Goal: Task Accomplishment & Management: Manage account settings

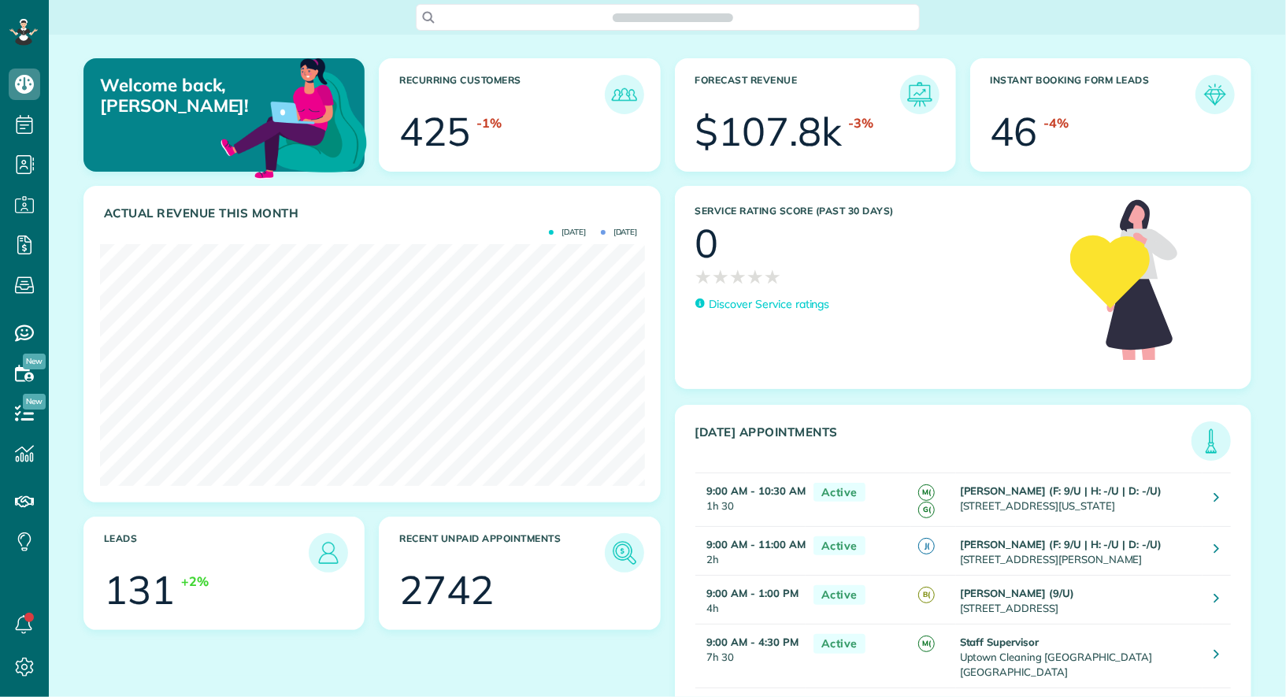
scroll to position [241, 544]
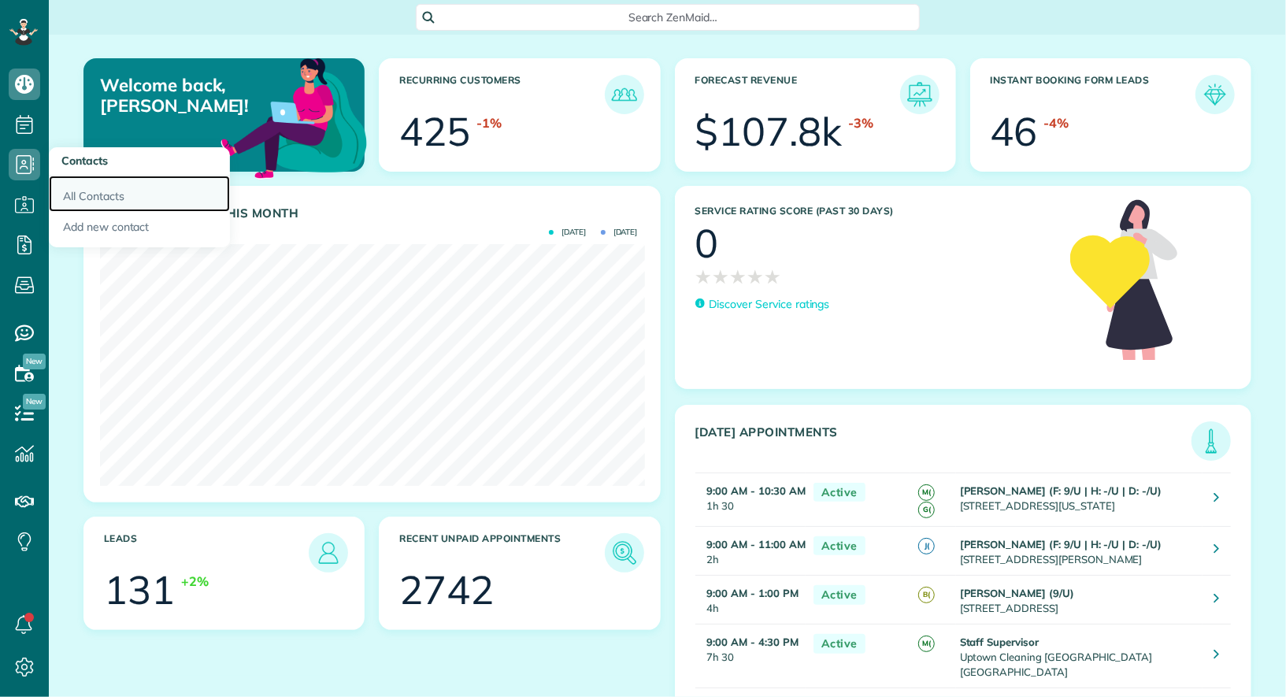
click at [63, 196] on link "All Contacts" at bounding box center [139, 194] width 181 height 36
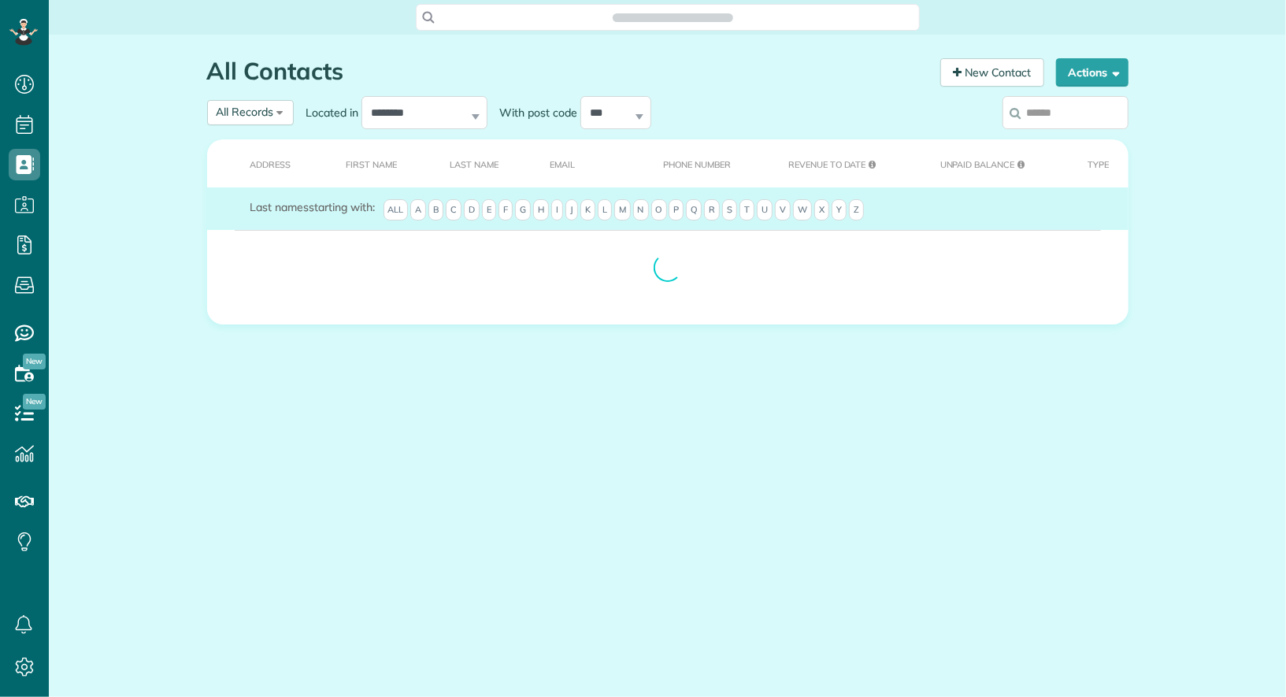
scroll to position [6, 6]
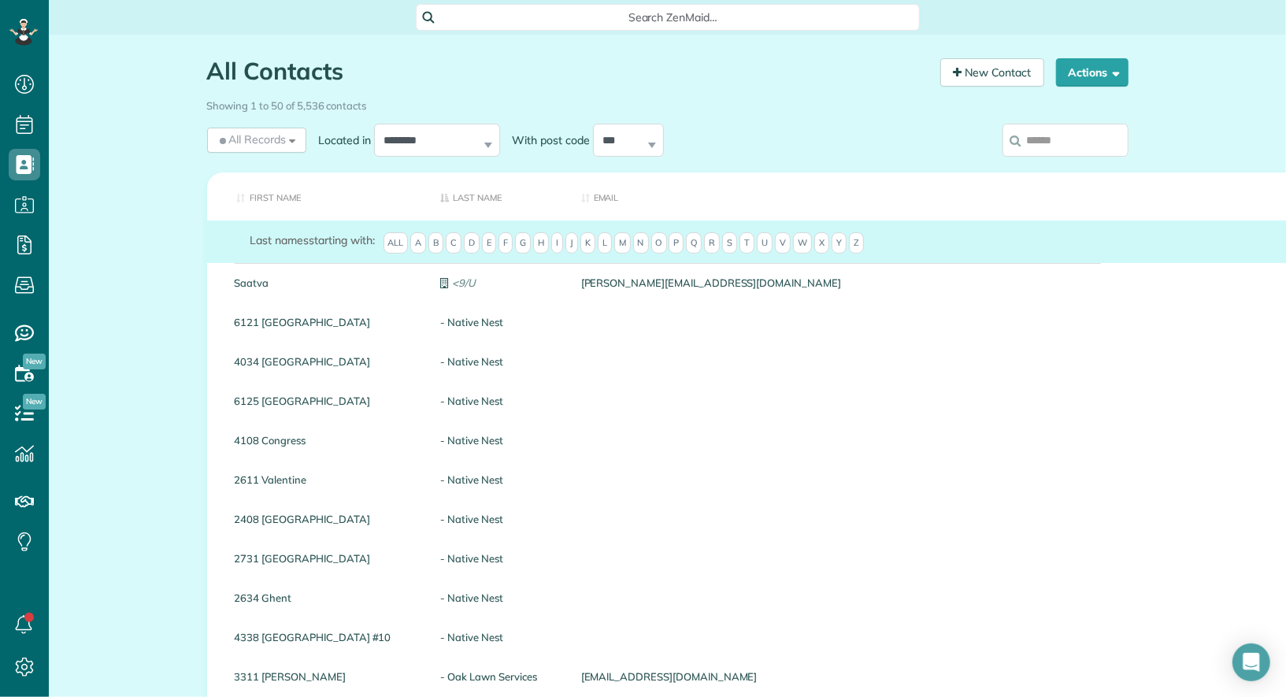
click at [1045, 145] on input "search" at bounding box center [1065, 140] width 126 height 33
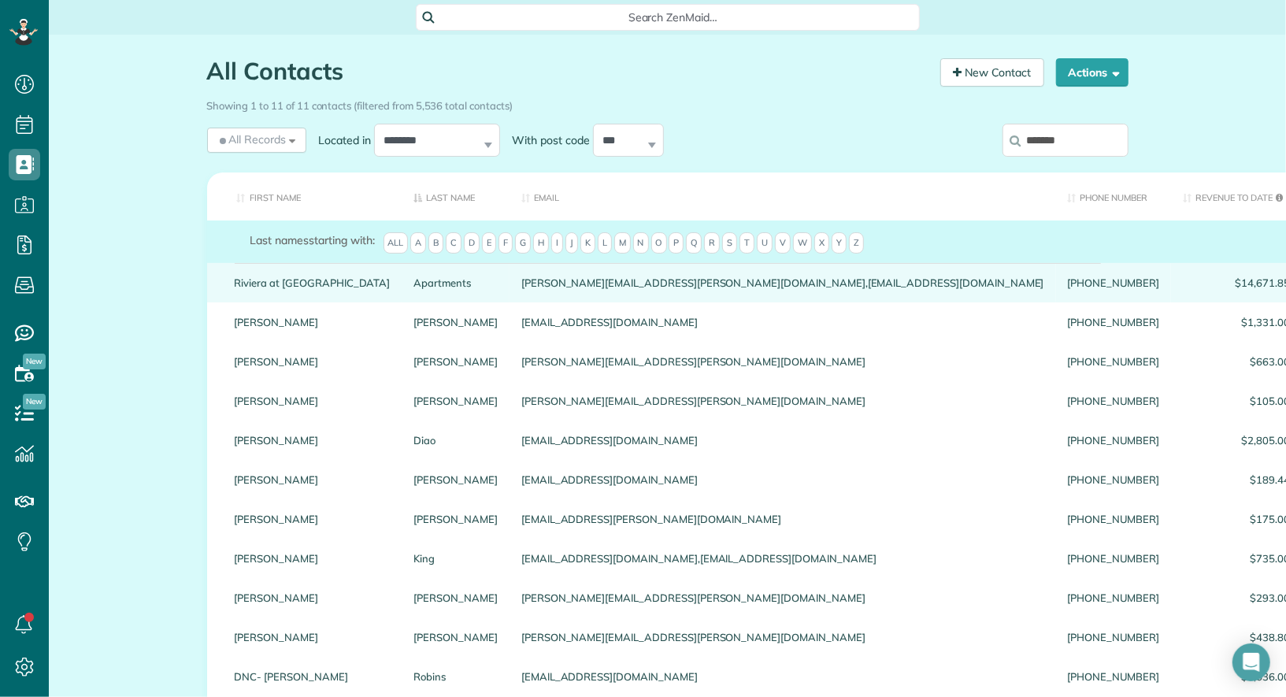
type input "*******"
click at [313, 282] on link "Riviera at West Village" at bounding box center [313, 282] width 156 height 11
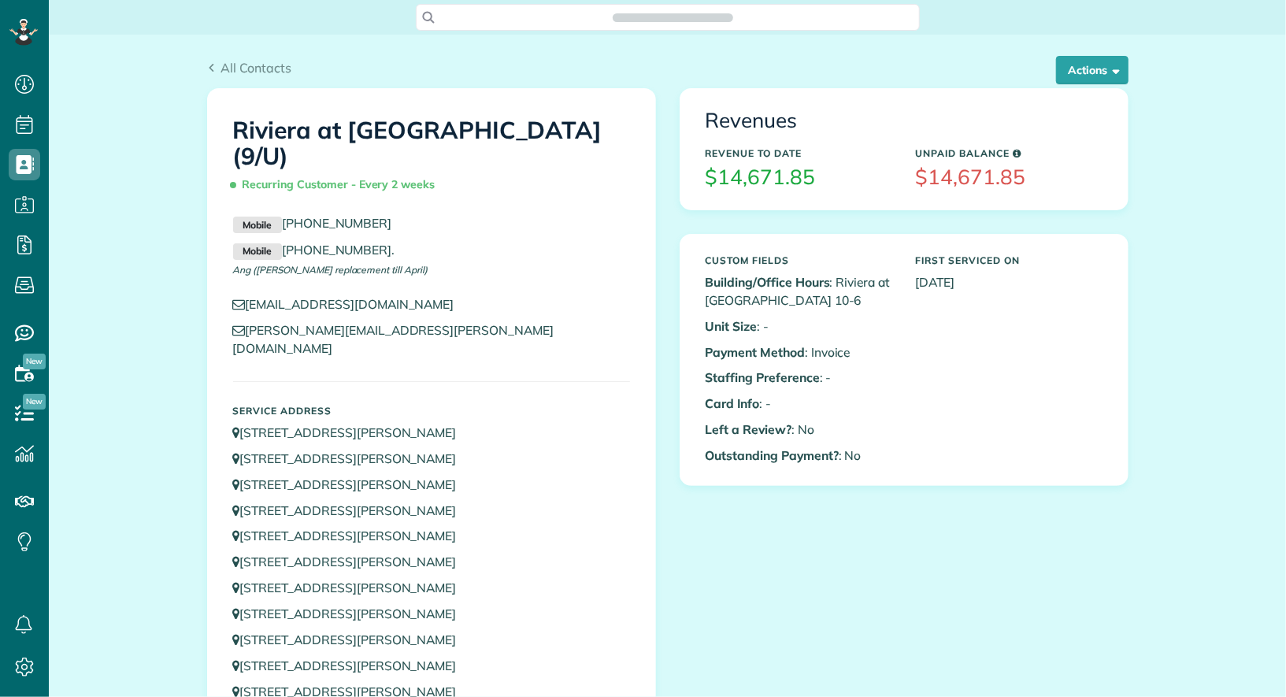
scroll to position [6, 6]
click at [1102, 61] on button "Actions" at bounding box center [1092, 70] width 72 height 28
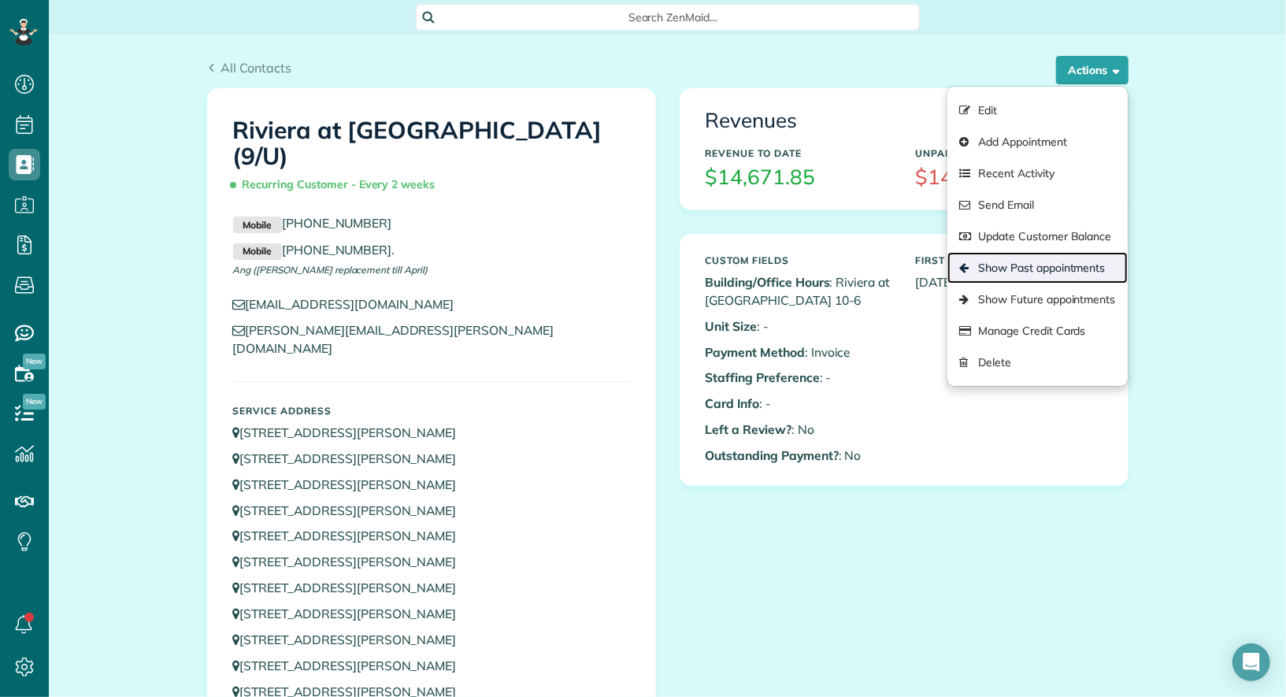
click at [1025, 262] on link "Show Past appointments" at bounding box center [1037, 267] width 180 height 31
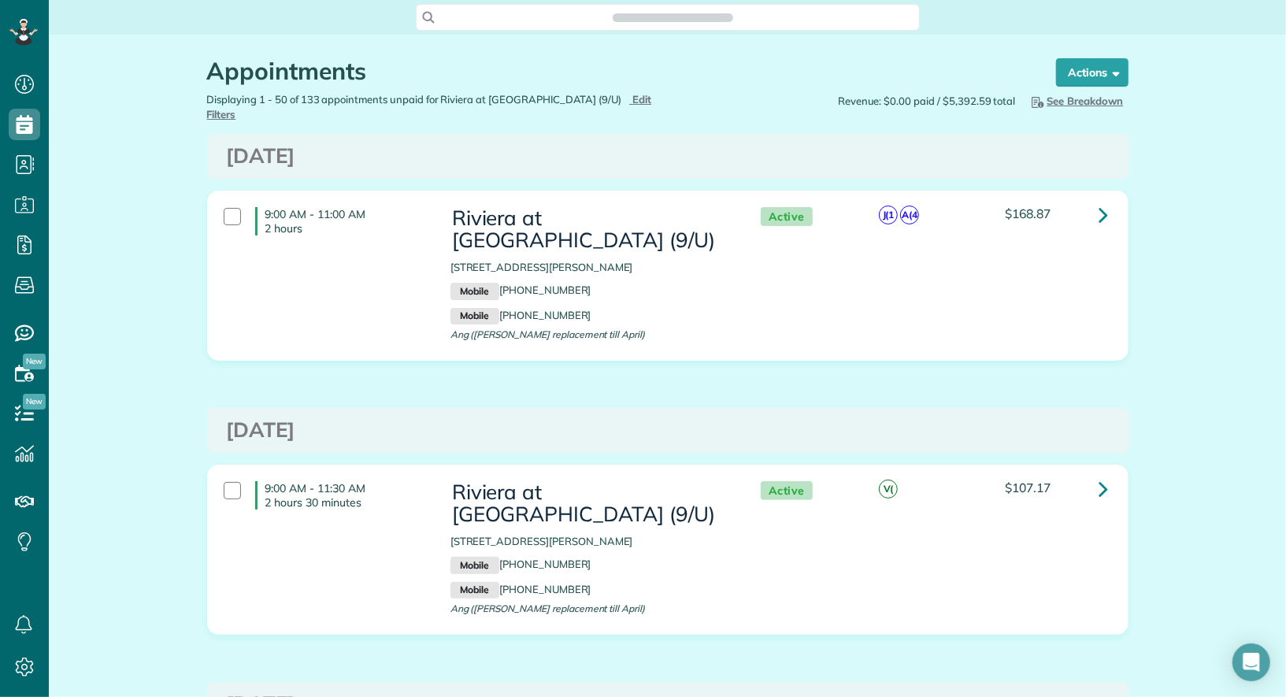
scroll to position [6, 6]
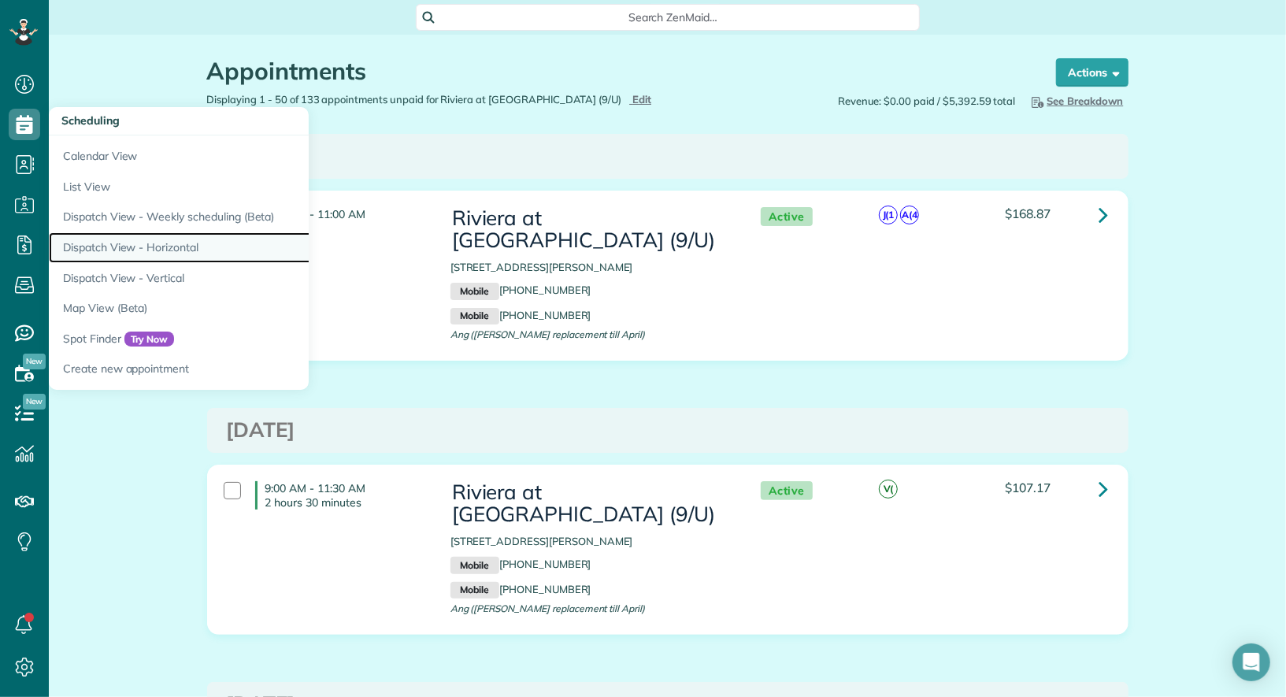
click at [174, 243] on link "Dispatch View - Horizontal" at bounding box center [246, 247] width 394 height 31
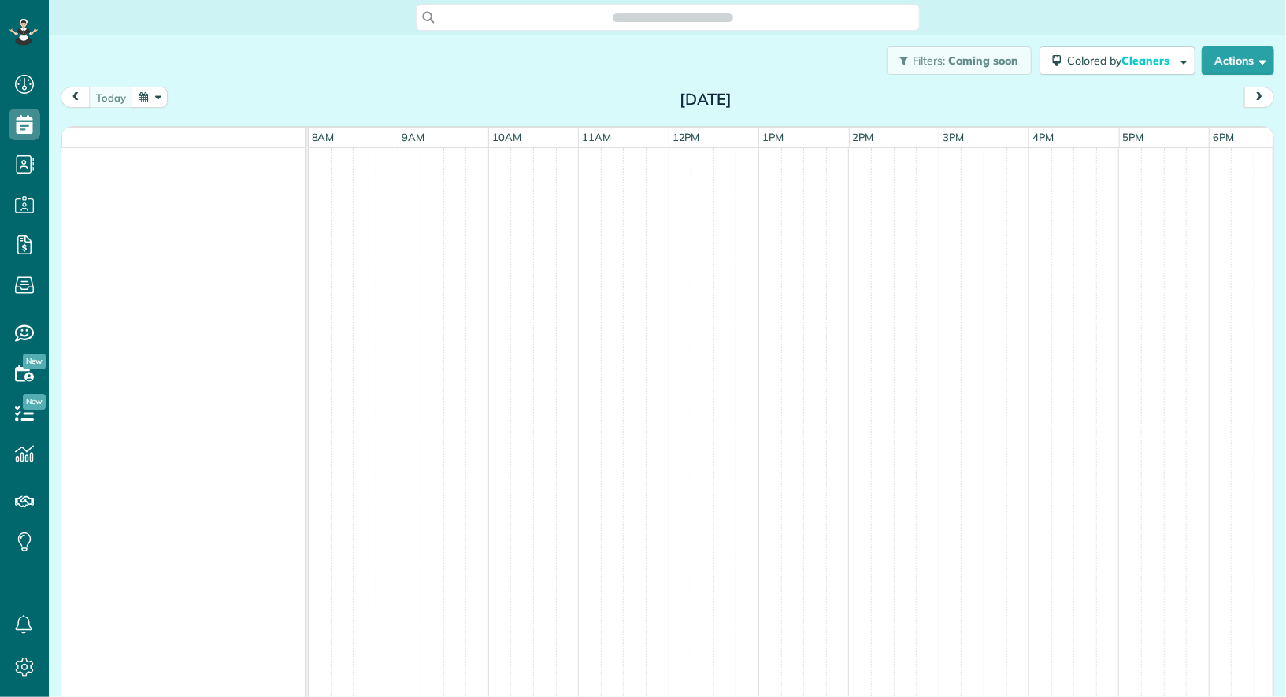
scroll to position [697, 48]
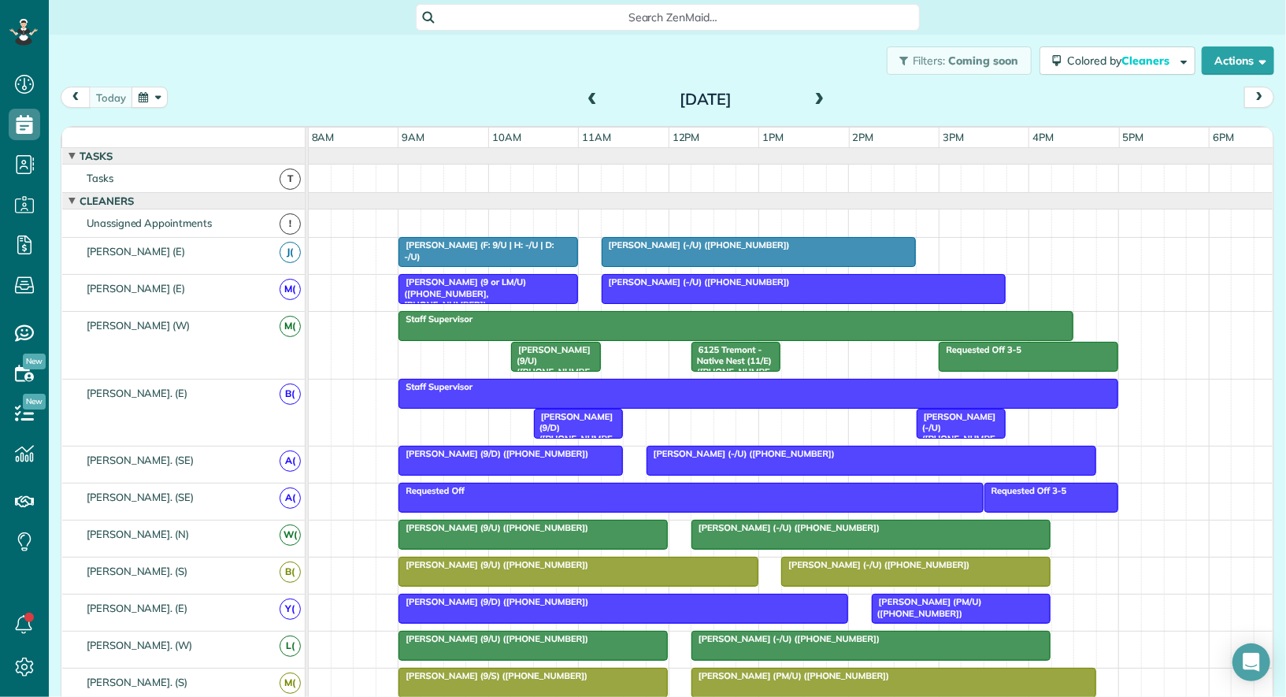
click at [157, 101] on button "button" at bounding box center [150, 97] width 36 height 21
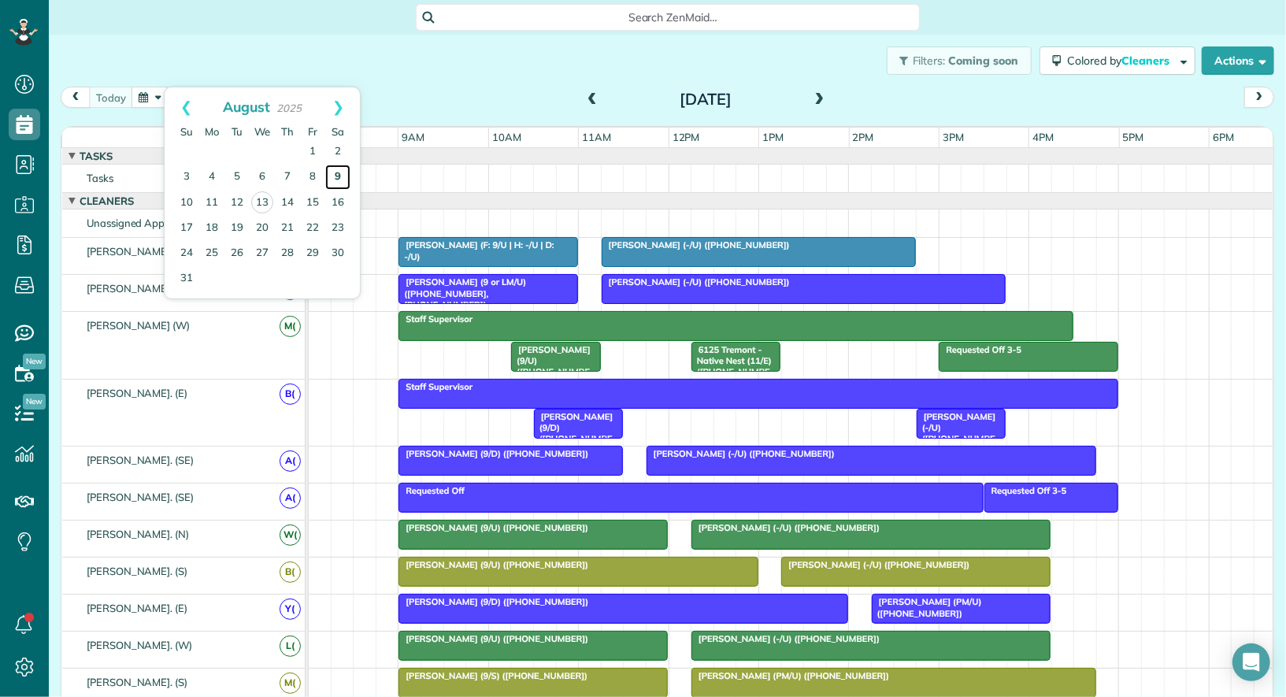
click at [338, 178] on link "9" at bounding box center [337, 177] width 25 height 25
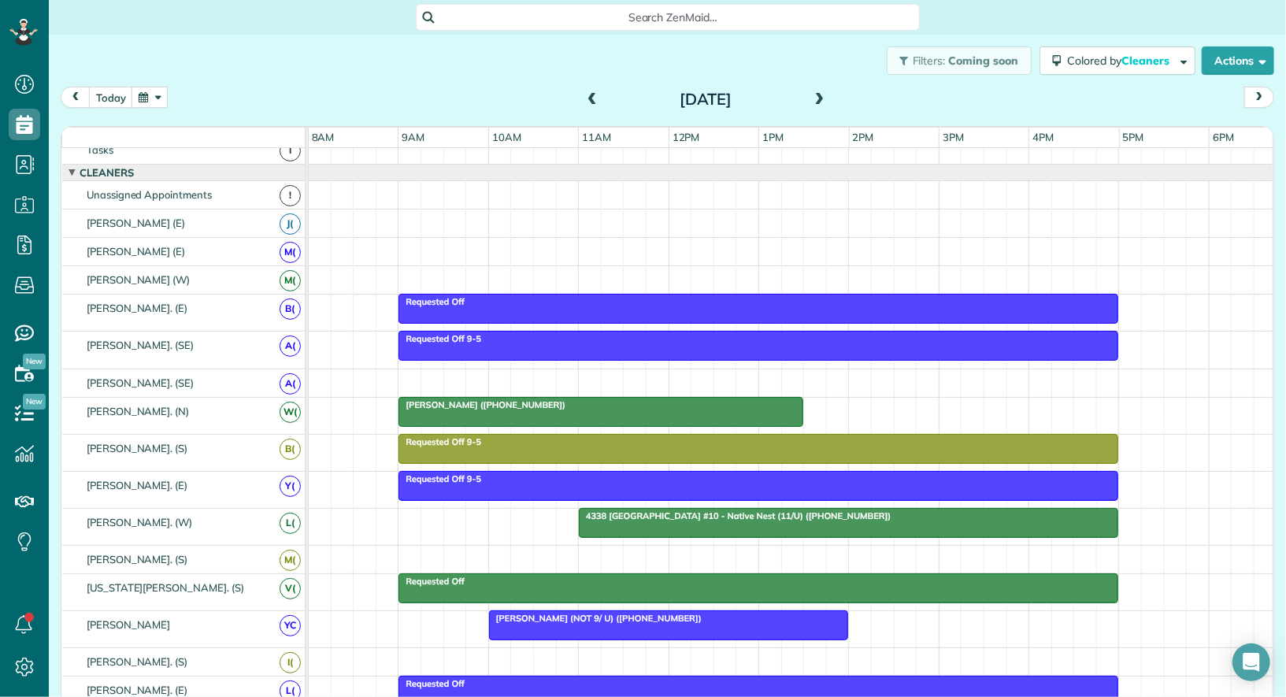
scroll to position [32, 0]
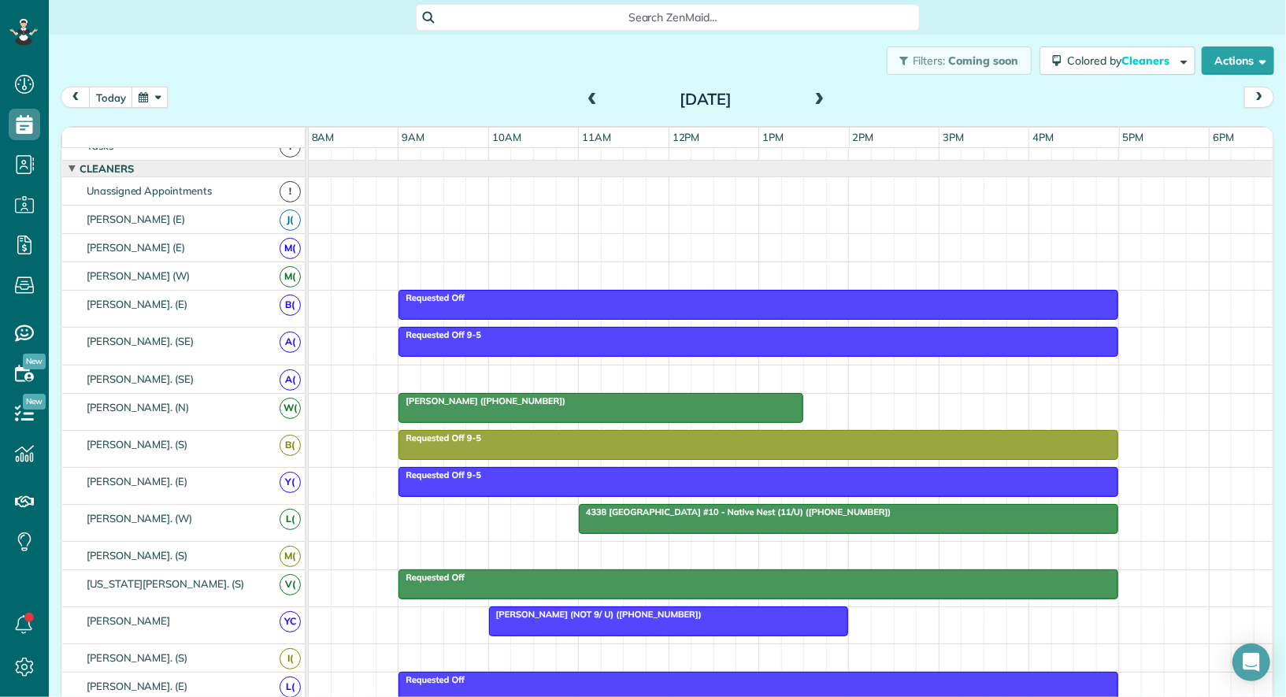
click at [624, 516] on div at bounding box center [849, 519] width 538 height 28
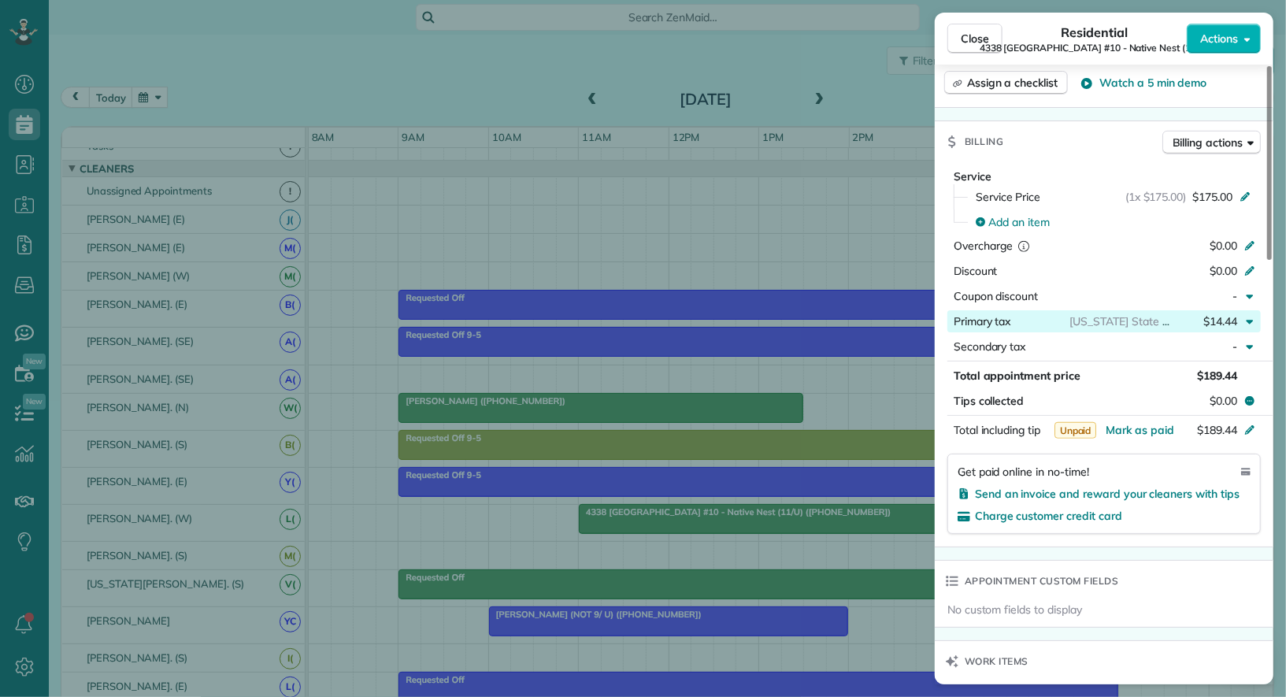
scroll to position [601, 0]
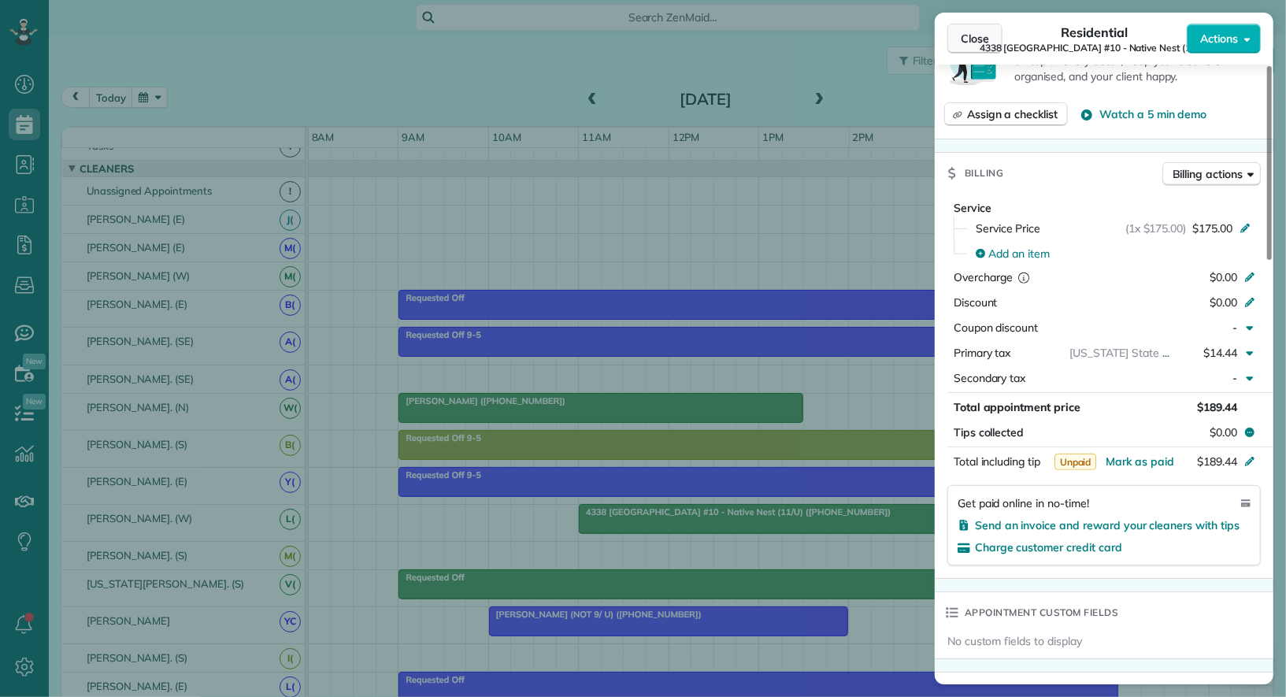
click at [997, 35] on button "Close" at bounding box center [974, 39] width 55 height 30
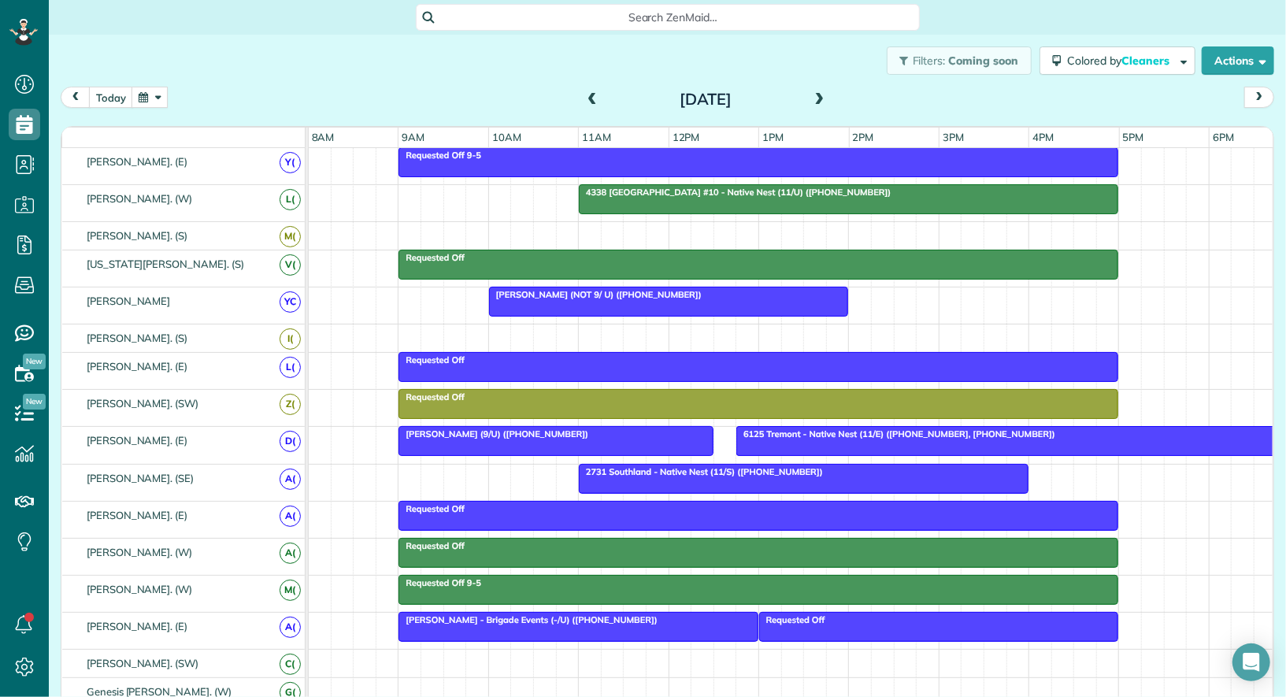
click at [799, 428] on span "6125 Tremont - Native Nest (11/E) (+14692685812, +19406821867)" at bounding box center [896, 433] width 321 height 11
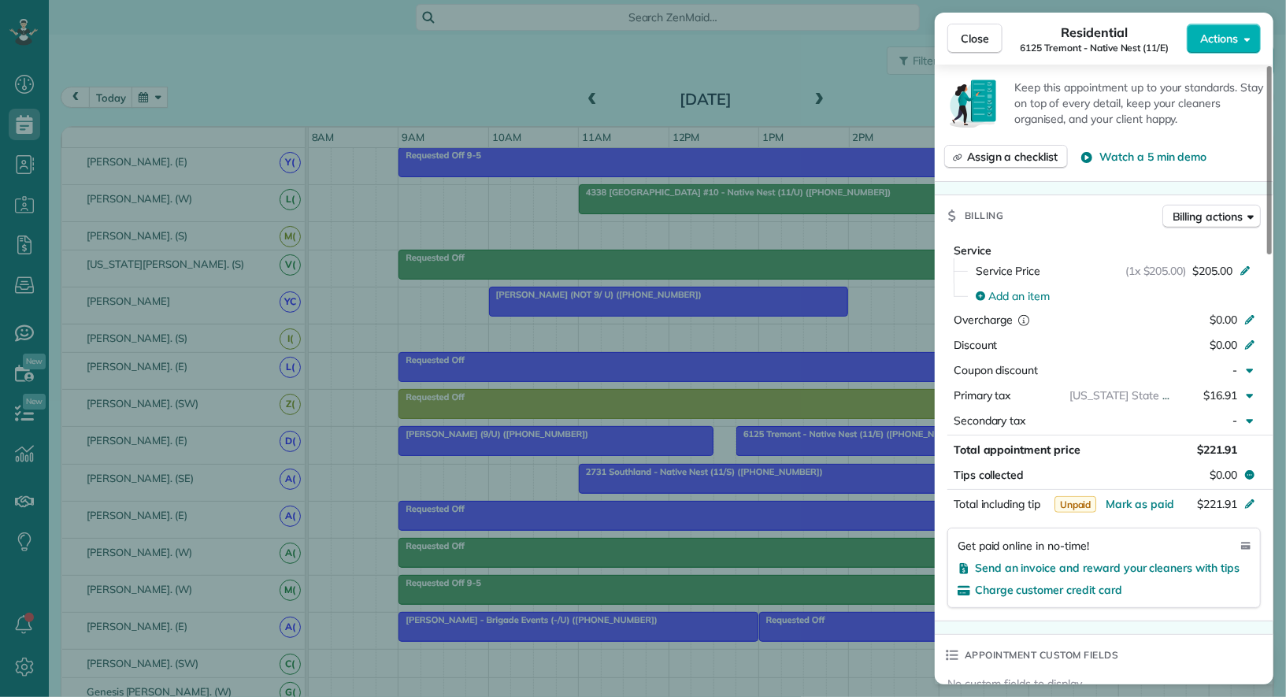
scroll to position [492, 0]
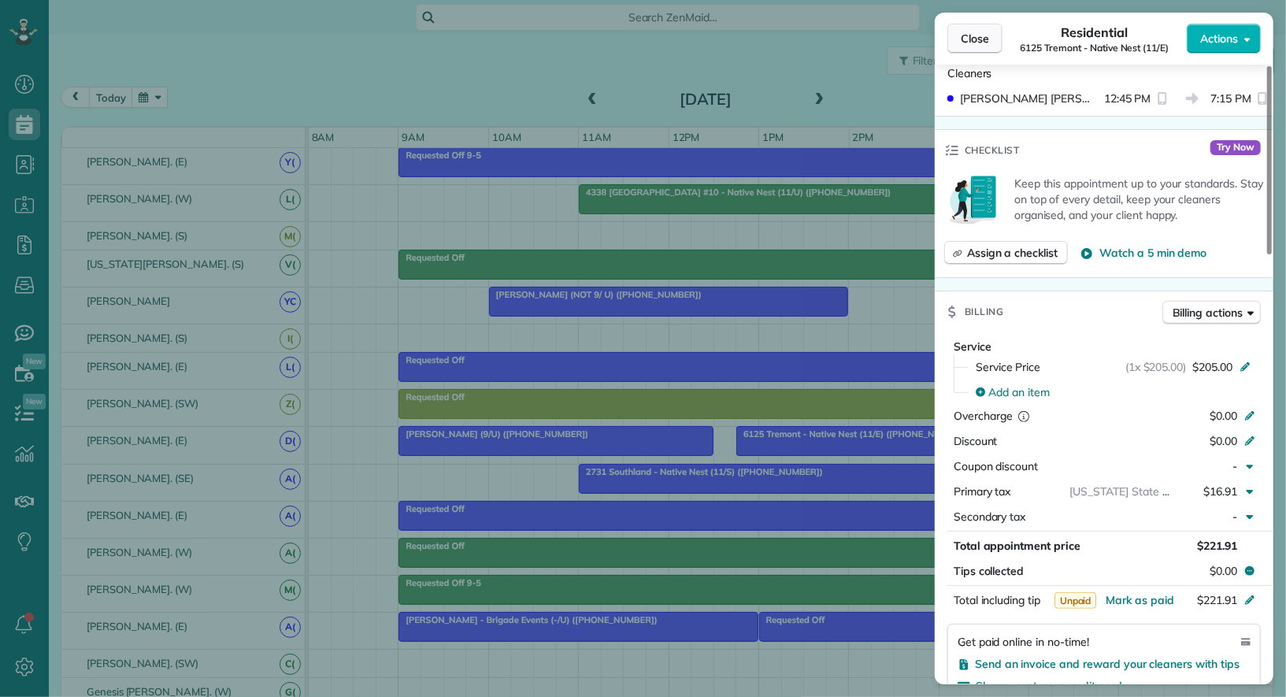
click at [967, 33] on span "Close" at bounding box center [975, 39] width 28 height 16
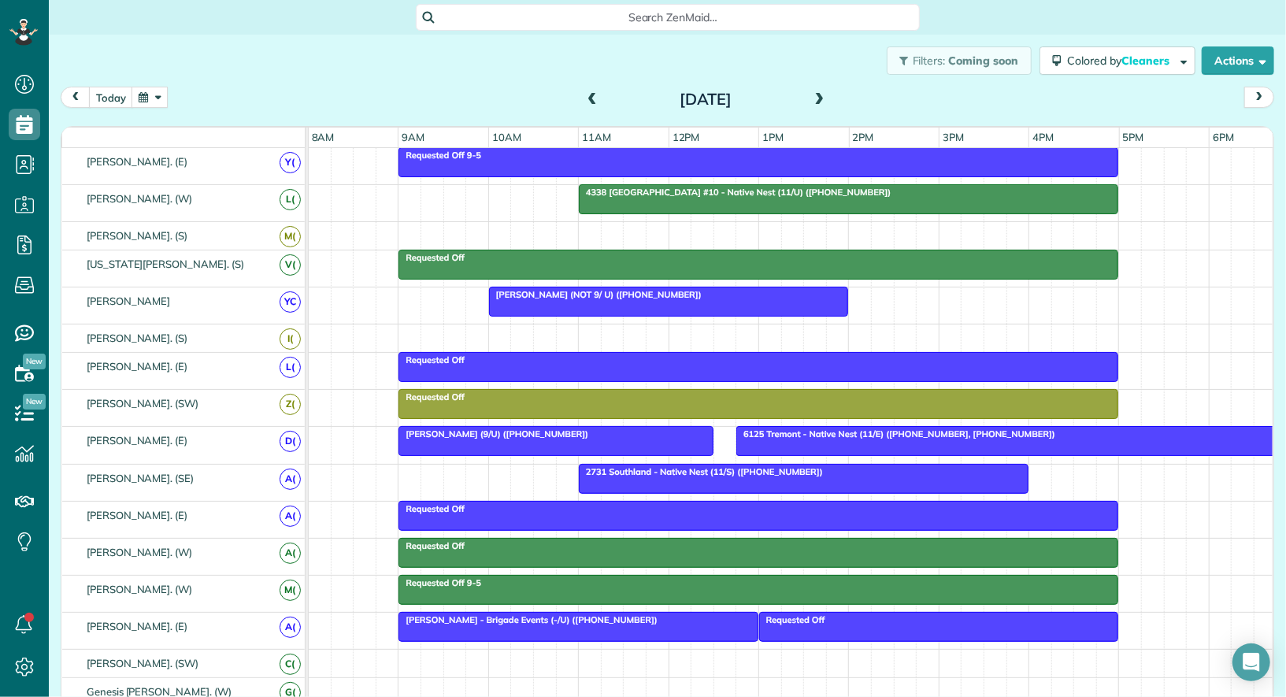
scroll to position [287, 0]
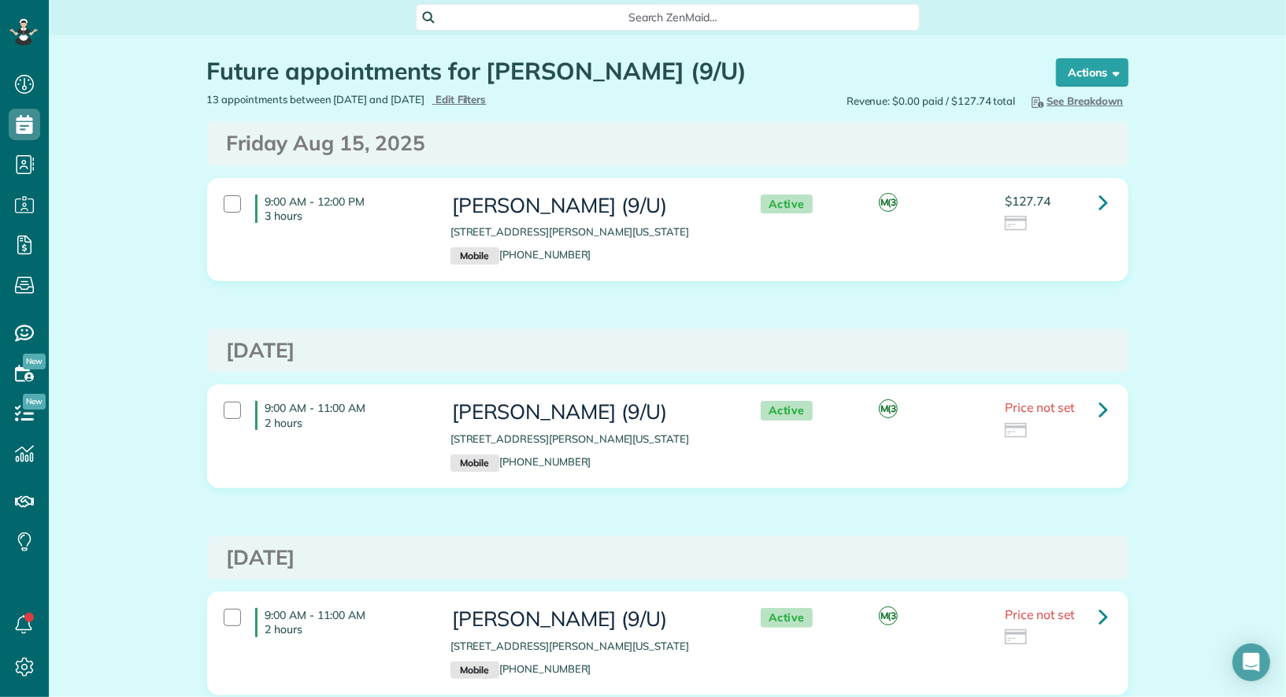
scroll to position [6, 6]
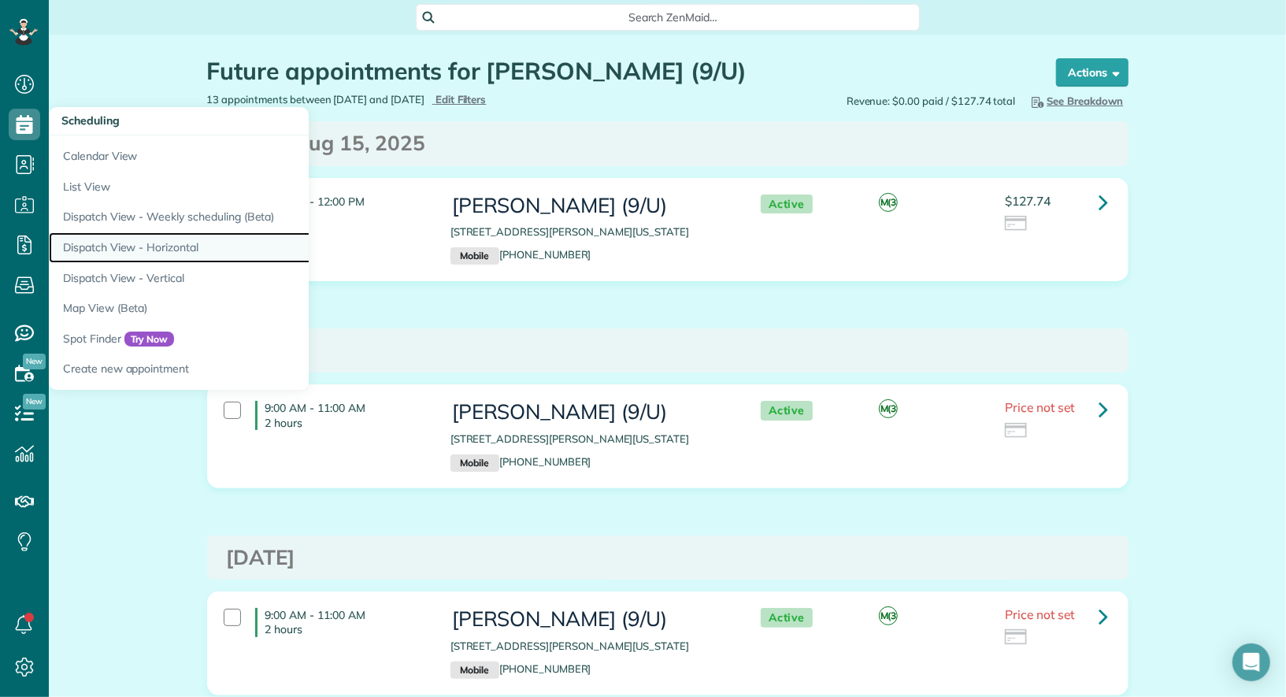
click at [147, 240] on link "Dispatch View - Horizontal" at bounding box center [246, 247] width 394 height 31
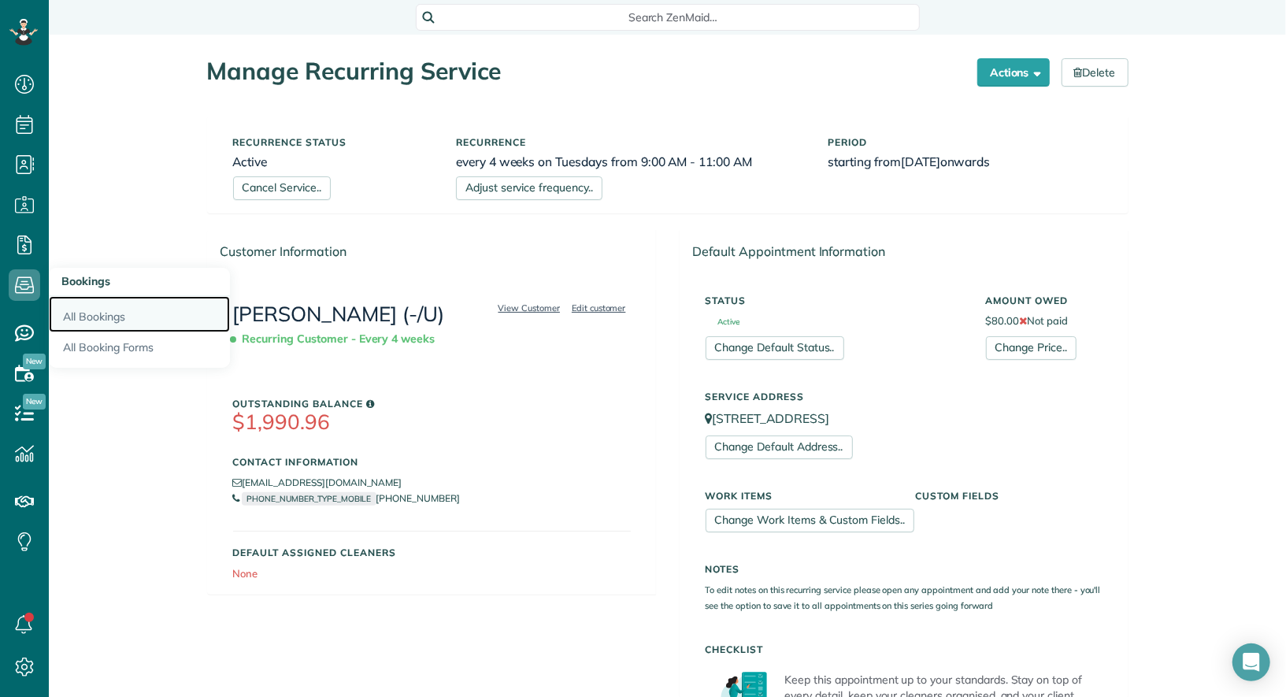
click at [77, 304] on link "All Bookings" at bounding box center [139, 314] width 181 height 36
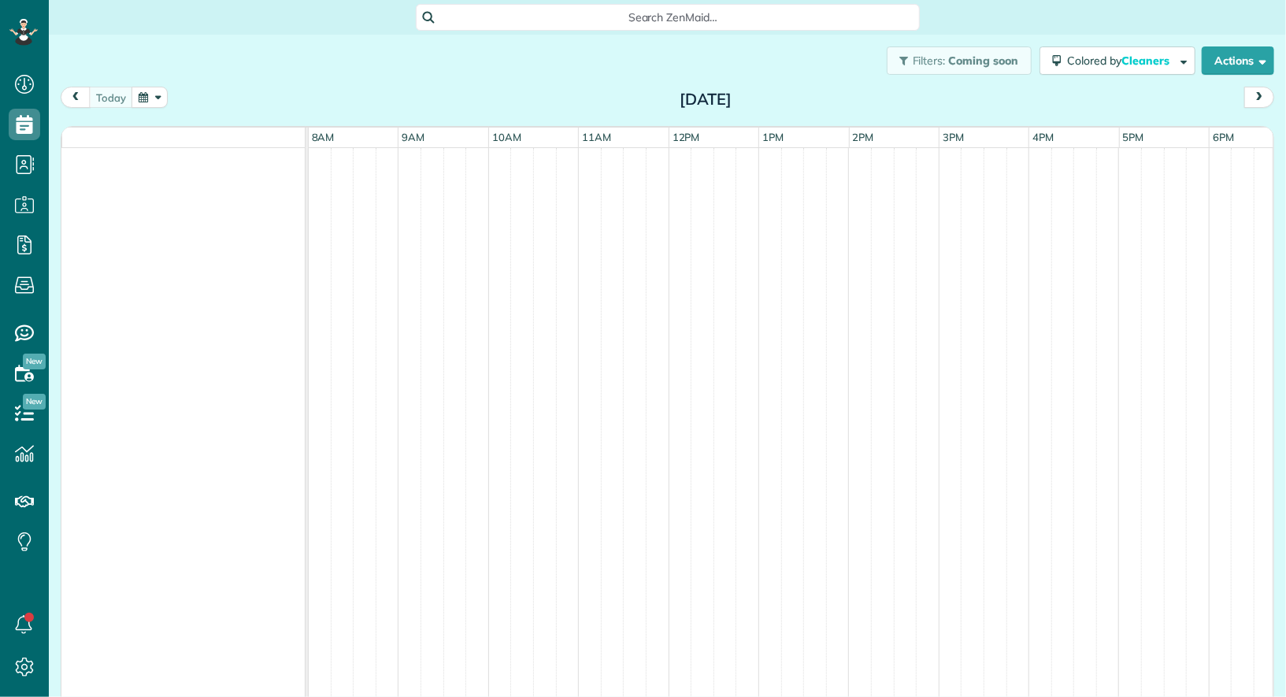
scroll to position [6, 6]
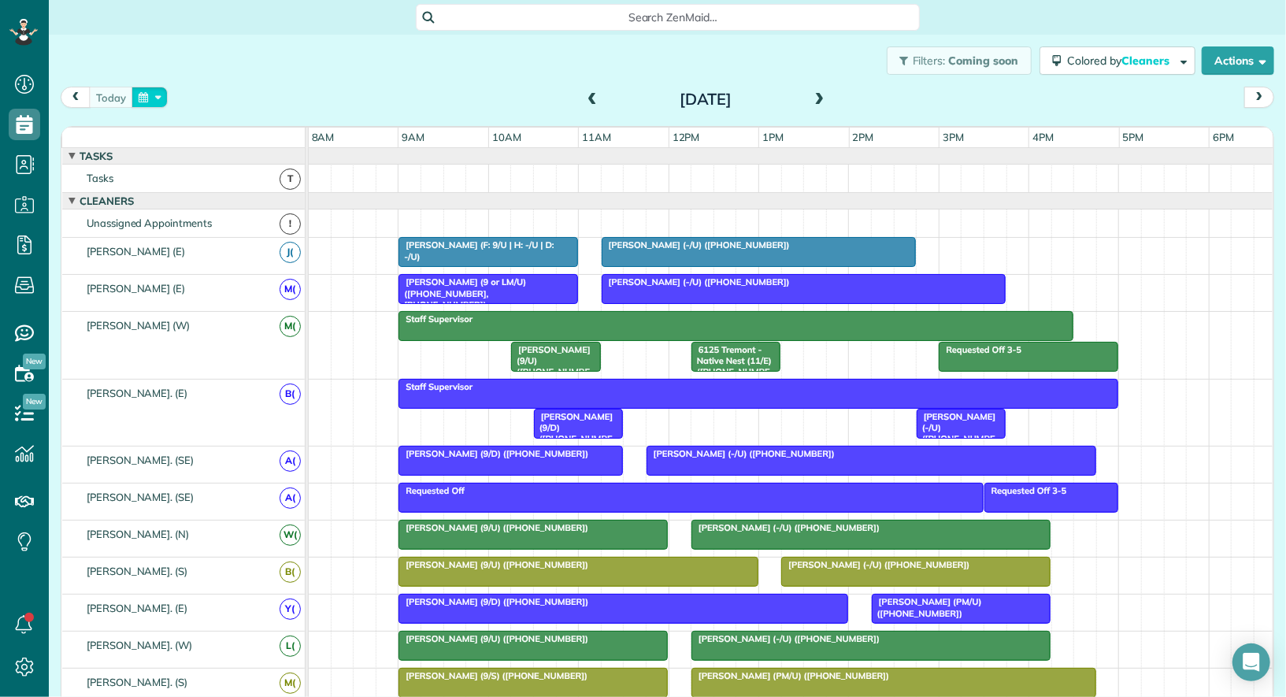
click at [152, 97] on button "button" at bounding box center [150, 97] width 36 height 21
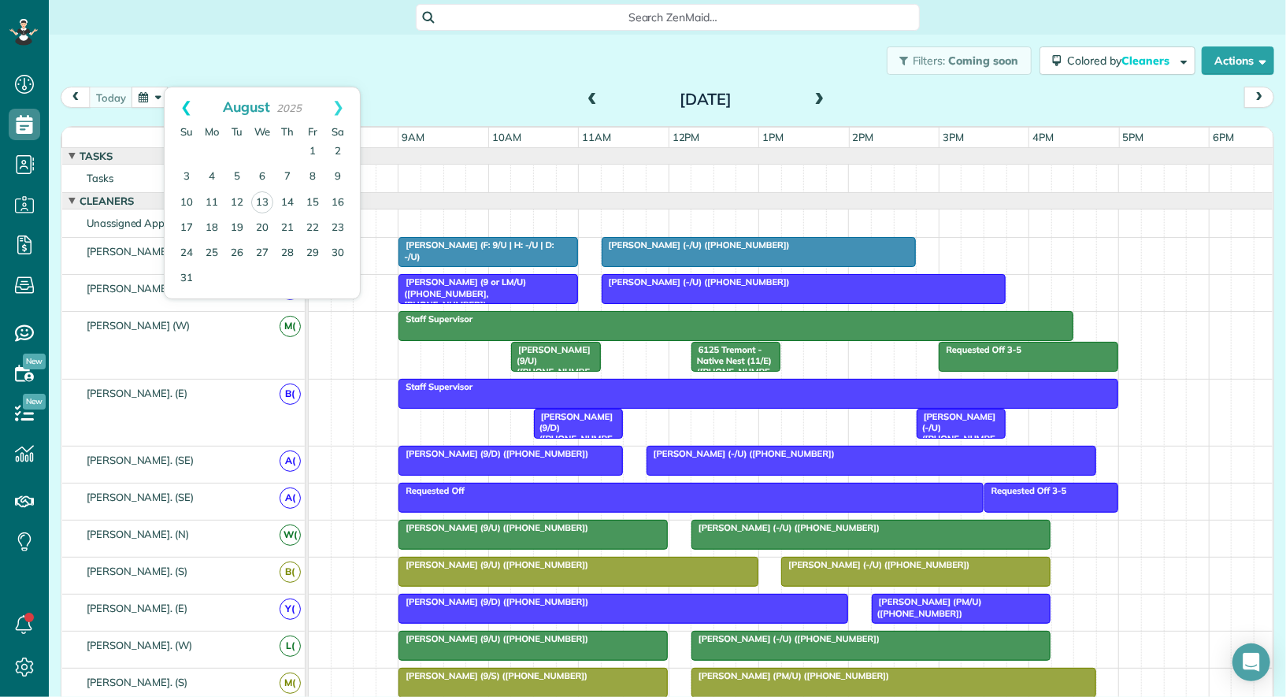
click at [181, 112] on link "Prev" at bounding box center [186, 106] width 43 height 39
click at [313, 179] on link "11" at bounding box center [312, 177] width 25 height 25
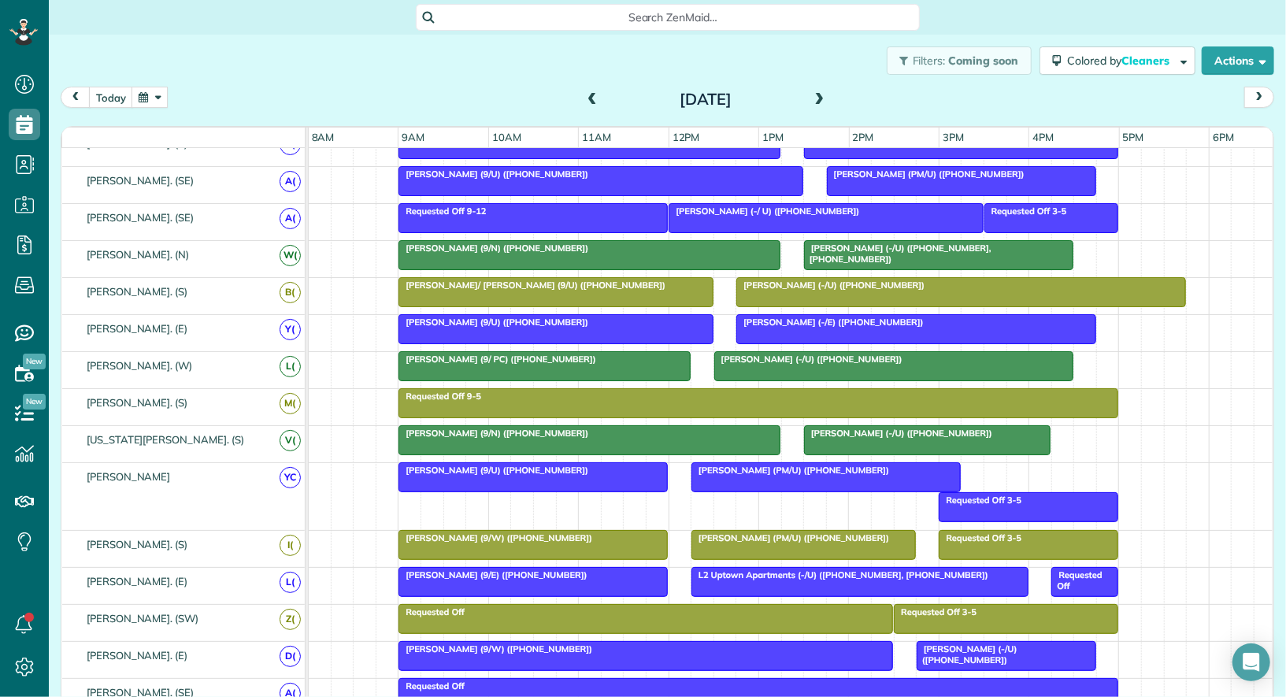
scroll to position [0, 0]
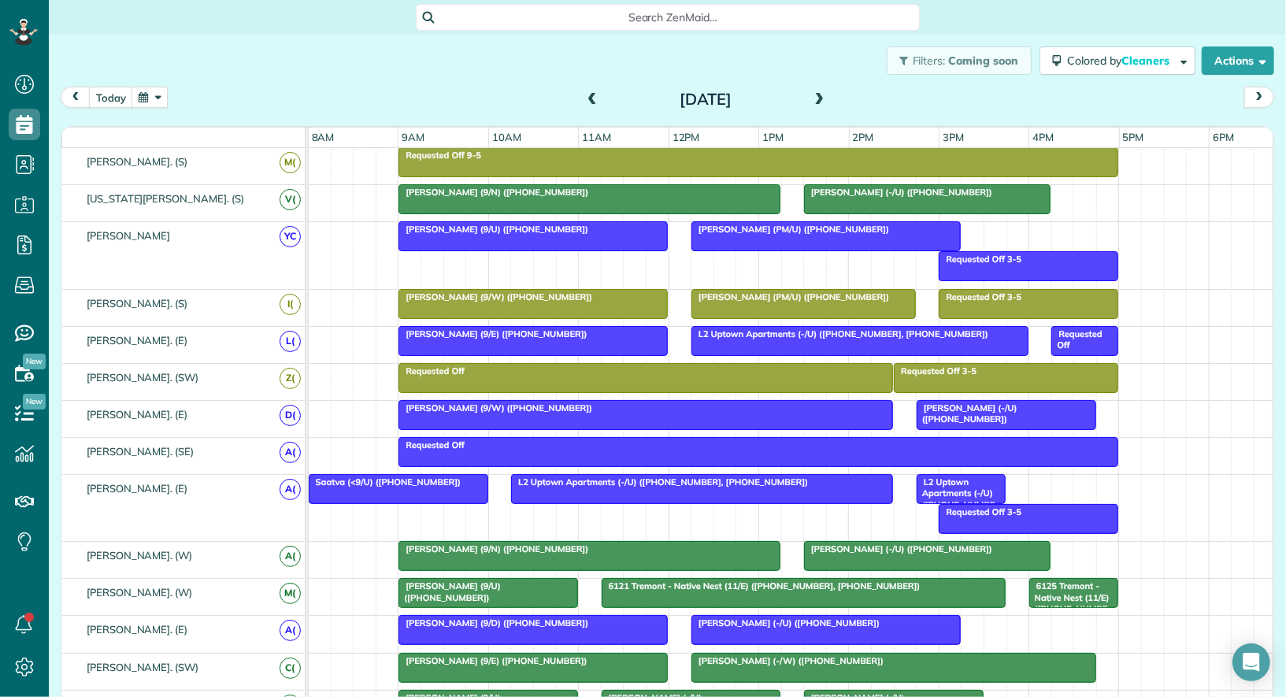
click at [740, 328] on span "L2 Uptown Apartments (-/U) (+12145778177, +14698956497)" at bounding box center [840, 333] width 298 height 11
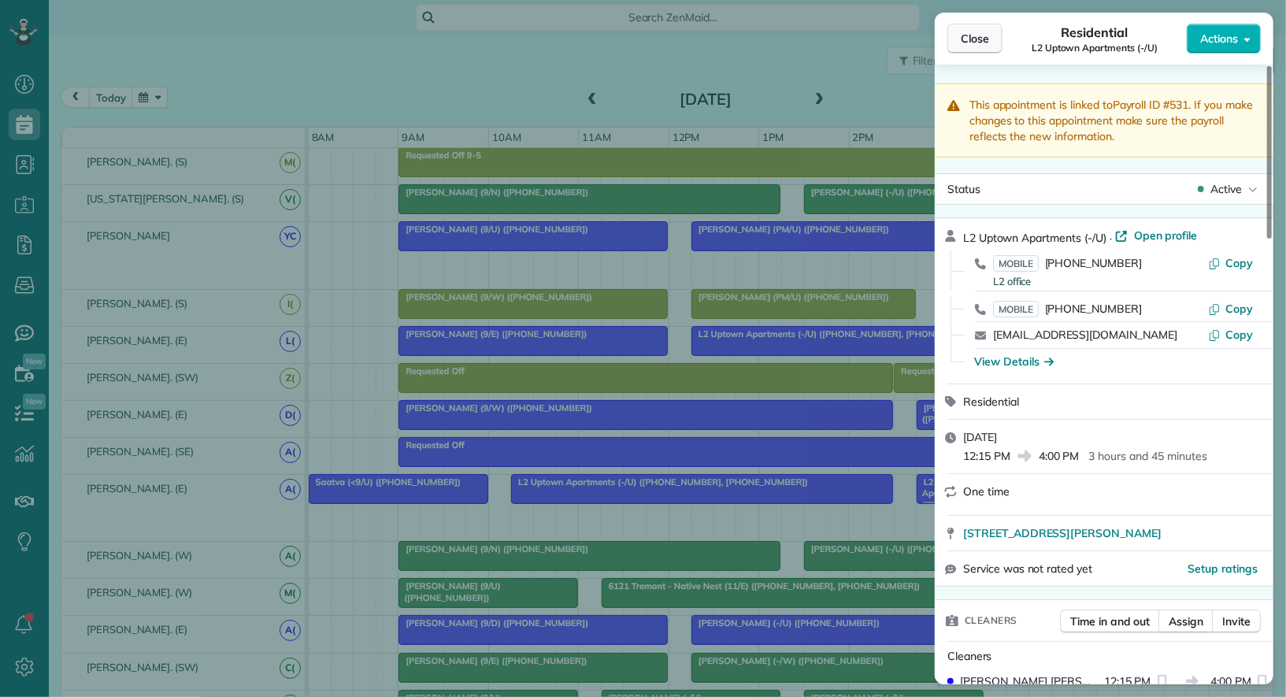
click at [972, 43] on span "Close" at bounding box center [975, 39] width 28 height 16
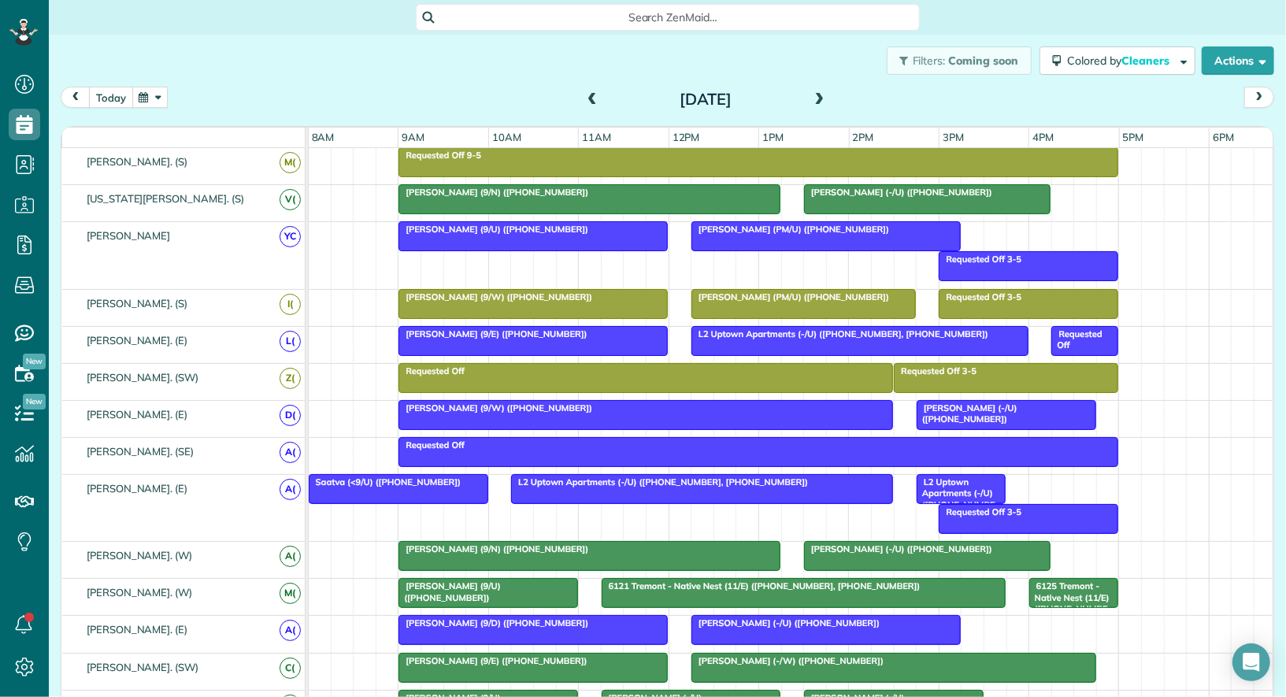
click at [113, 101] on button "today" at bounding box center [111, 97] width 44 height 21
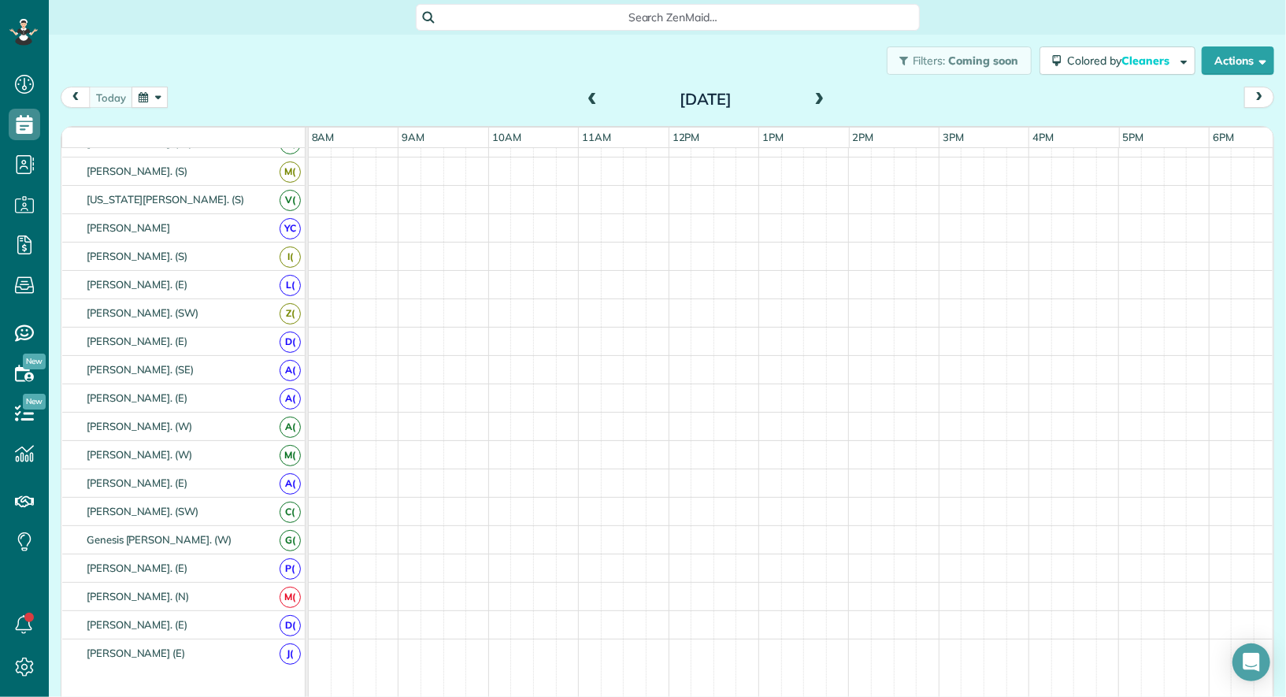
scroll to position [512, 0]
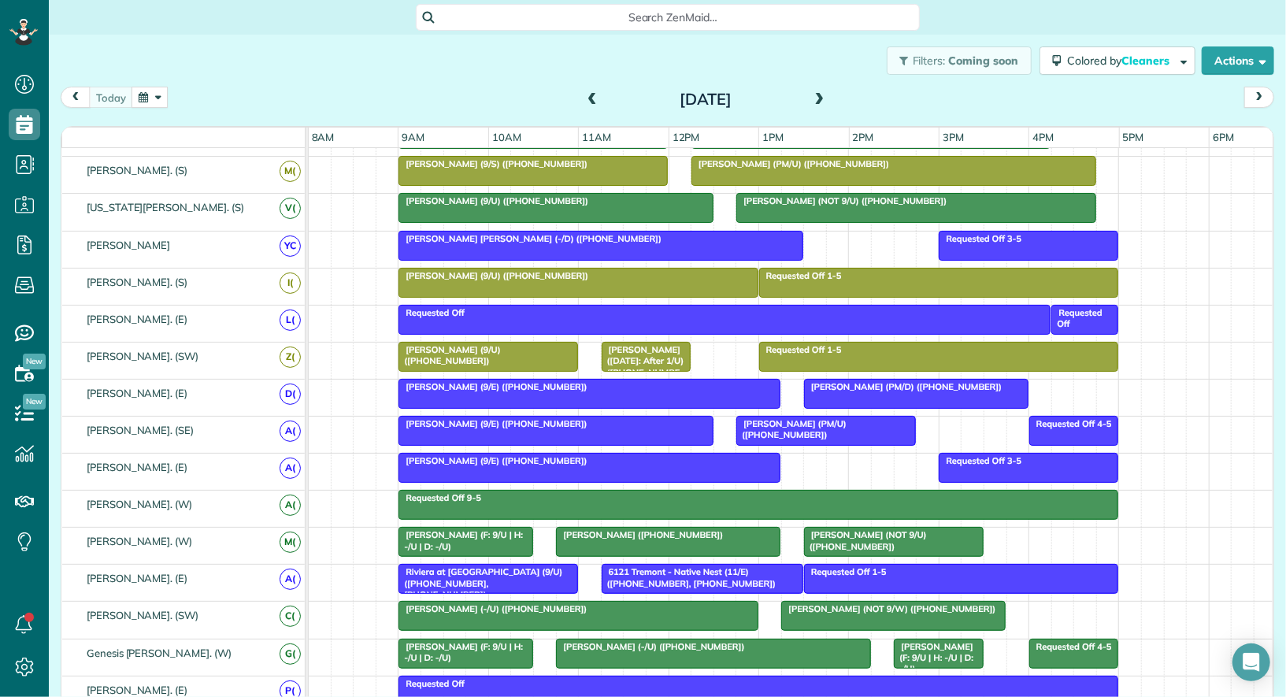
click at [813, 112] on div "today Wednesday Aug 13, 2025" at bounding box center [668, 101] width 1214 height 29
click at [817, 103] on span at bounding box center [819, 100] width 17 height 14
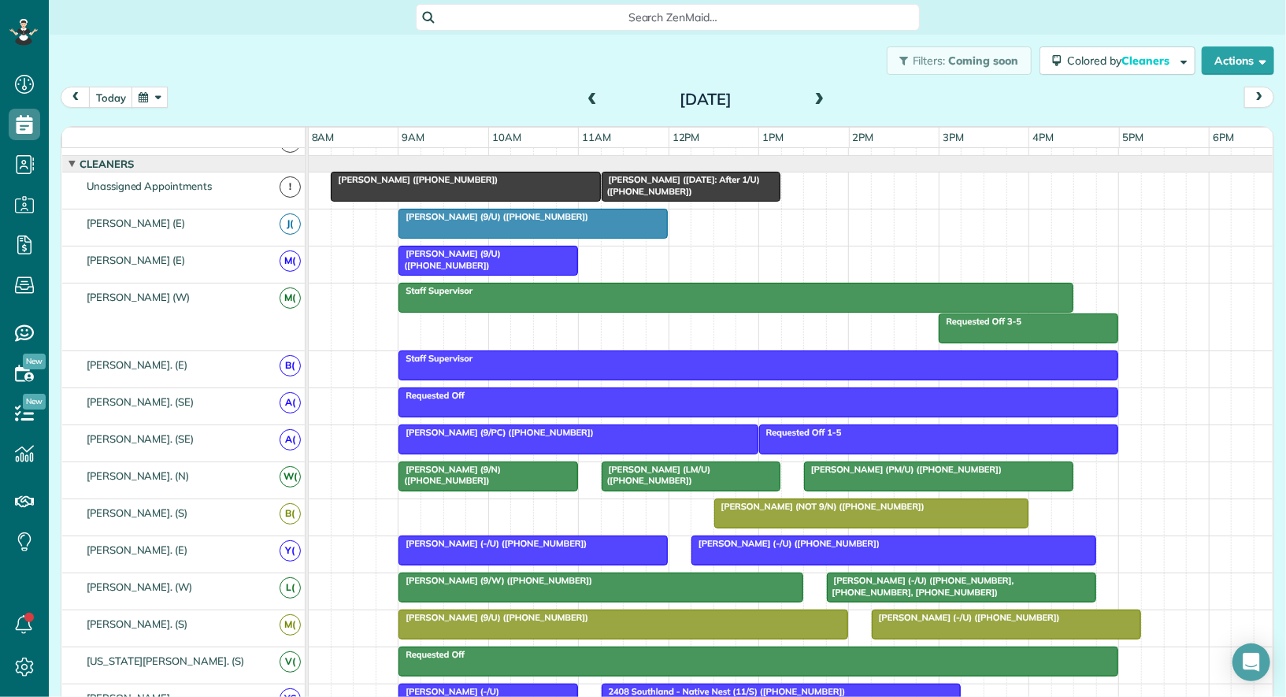
scroll to position [87, 0]
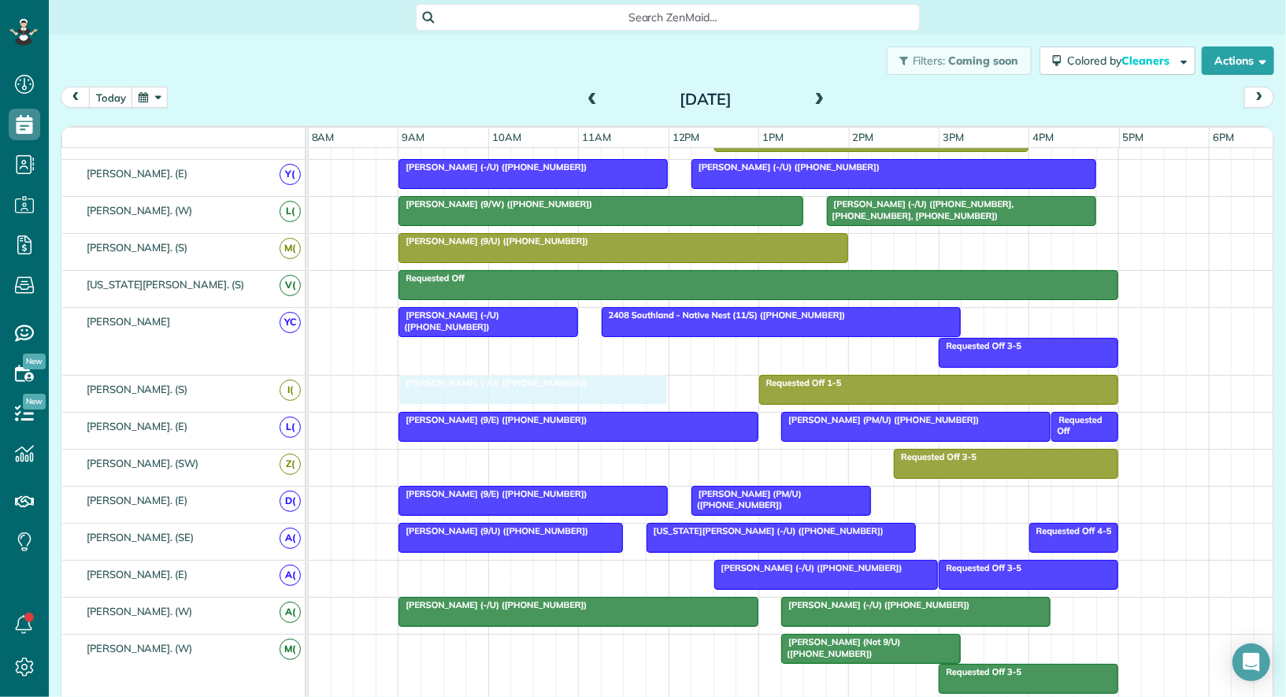
drag, startPoint x: 914, startPoint y: 235, endPoint x: 441, endPoint y: 395, distance: 499.6
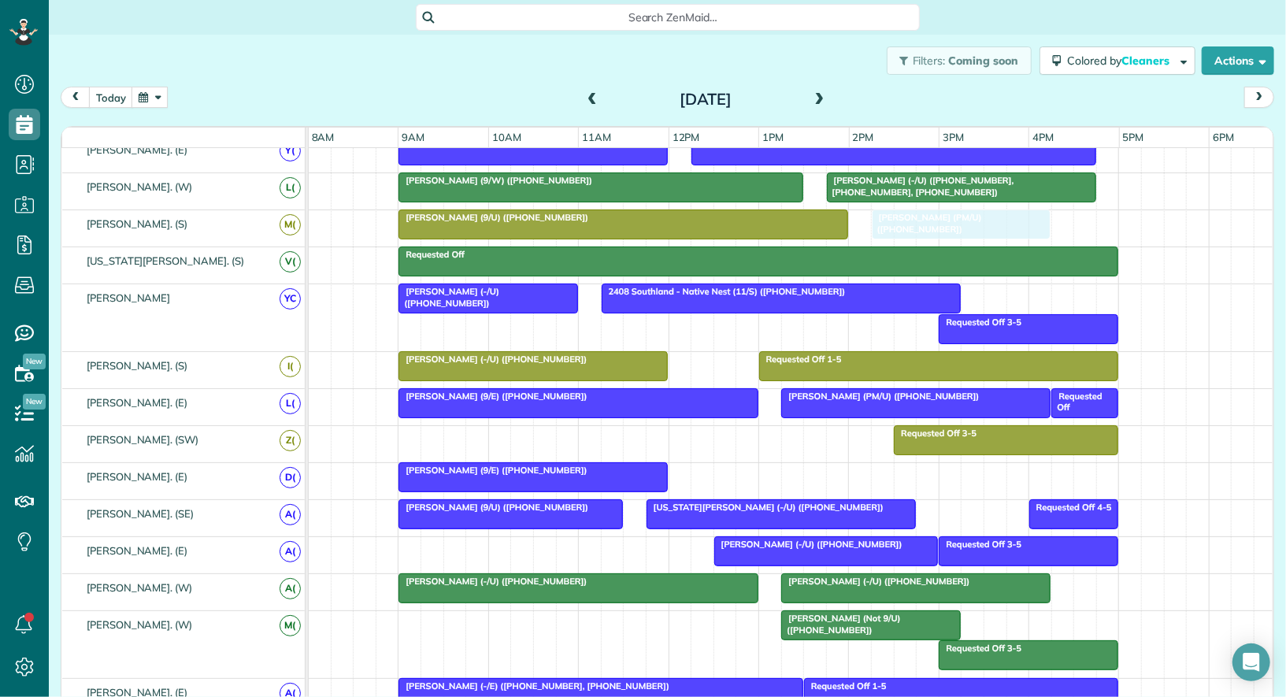
drag, startPoint x: 723, startPoint y: 461, endPoint x: 898, endPoint y: 217, distance: 300.9
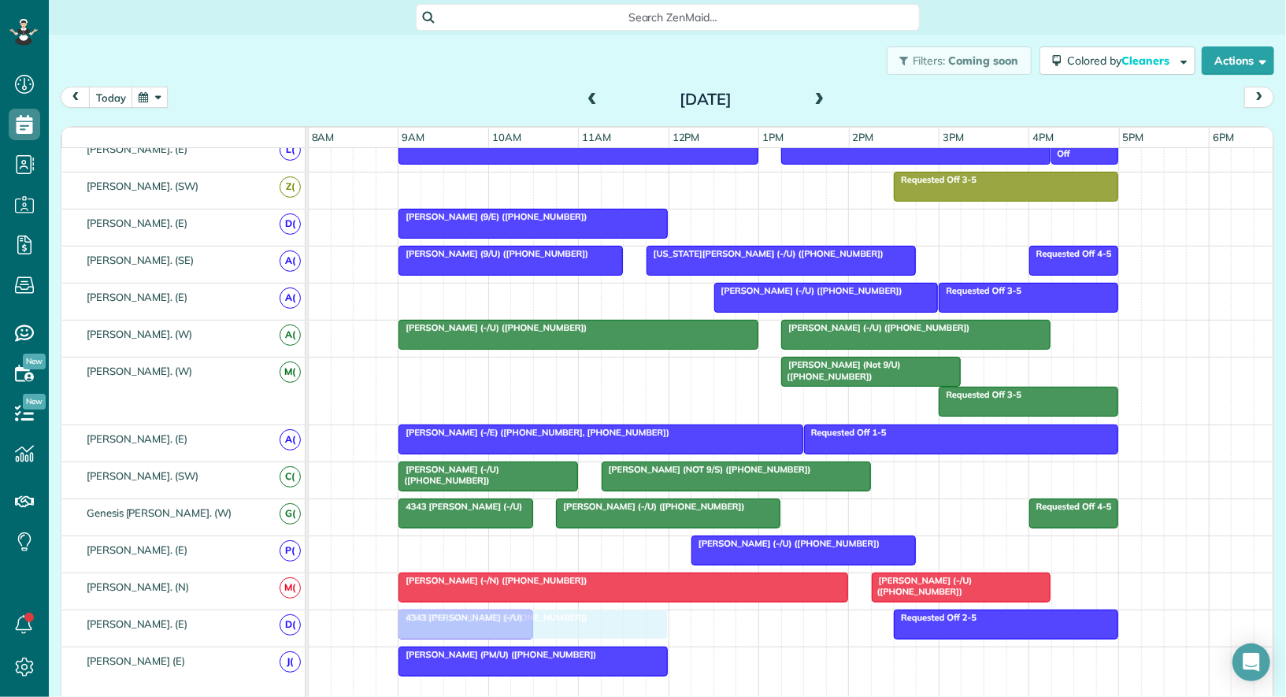
drag, startPoint x: 550, startPoint y: 536, endPoint x: 543, endPoint y: 620, distance: 83.8
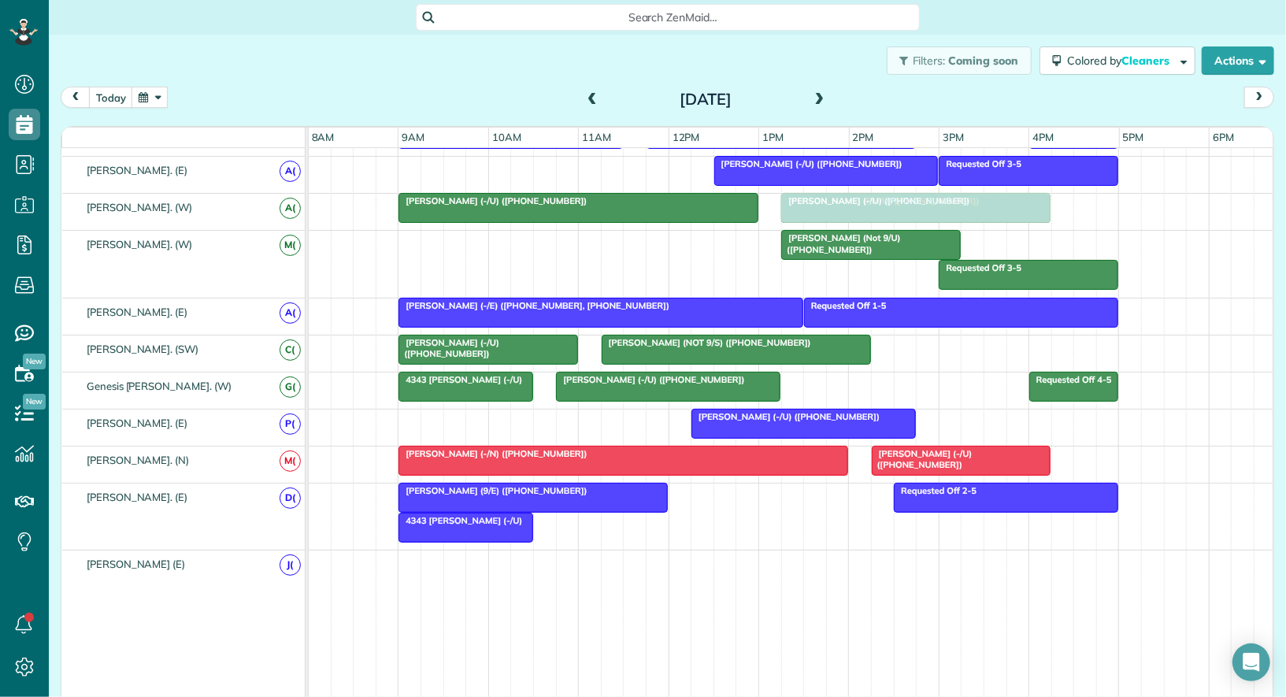
drag, startPoint x: 475, startPoint y: 557, endPoint x: 863, endPoint y: 213, distance: 518.3
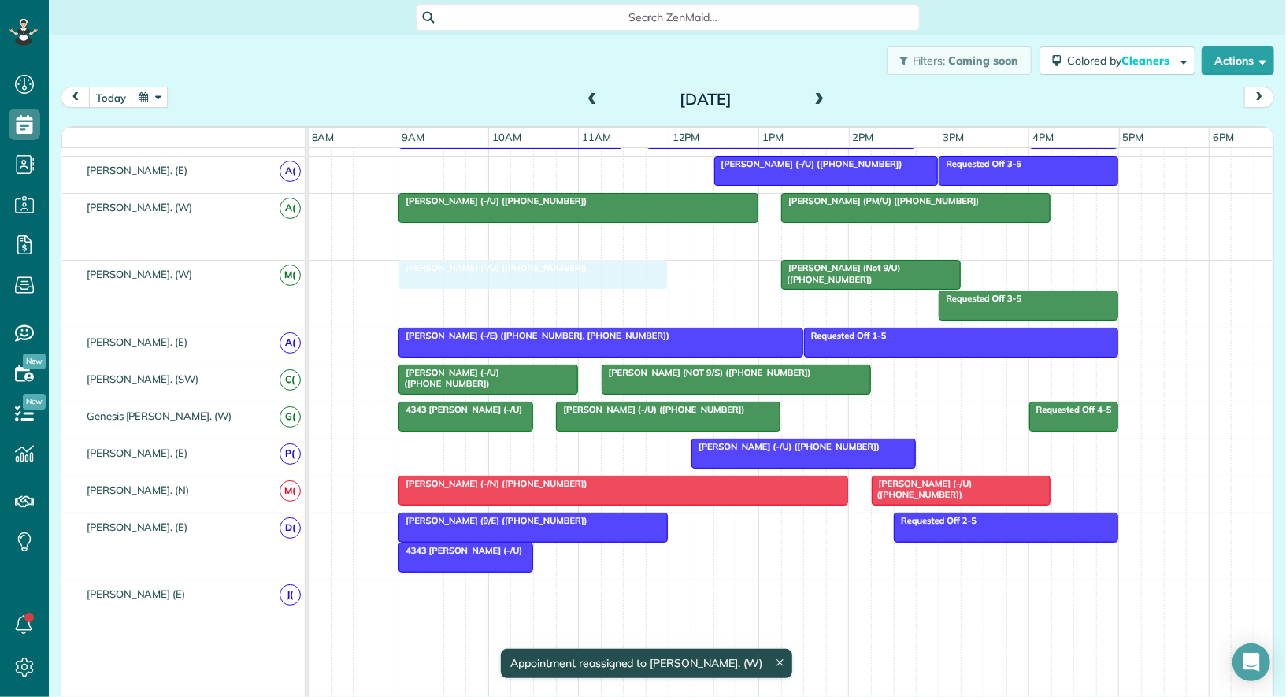
drag, startPoint x: 865, startPoint y: 228, endPoint x: 481, endPoint y: 278, distance: 387.6
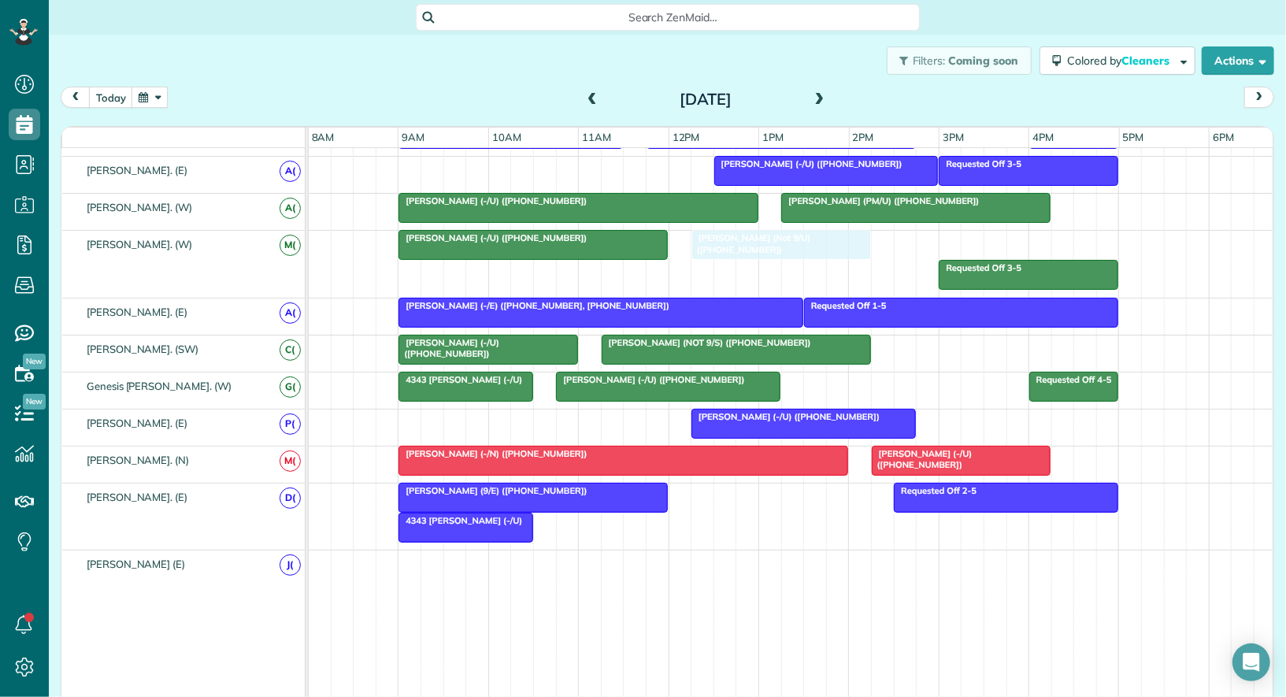
drag, startPoint x: 832, startPoint y: 233, endPoint x: 742, endPoint y: 235, distance: 89.8
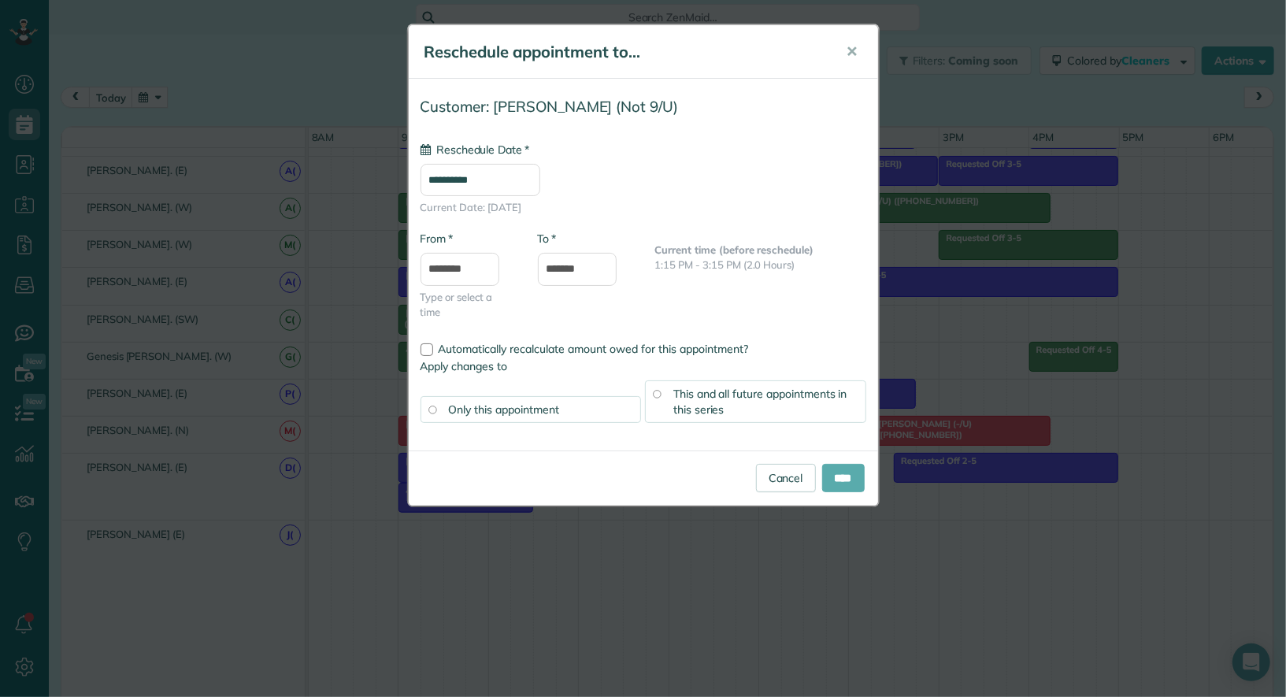
type input "**********"
click at [847, 484] on input "****" at bounding box center [843, 478] width 43 height 28
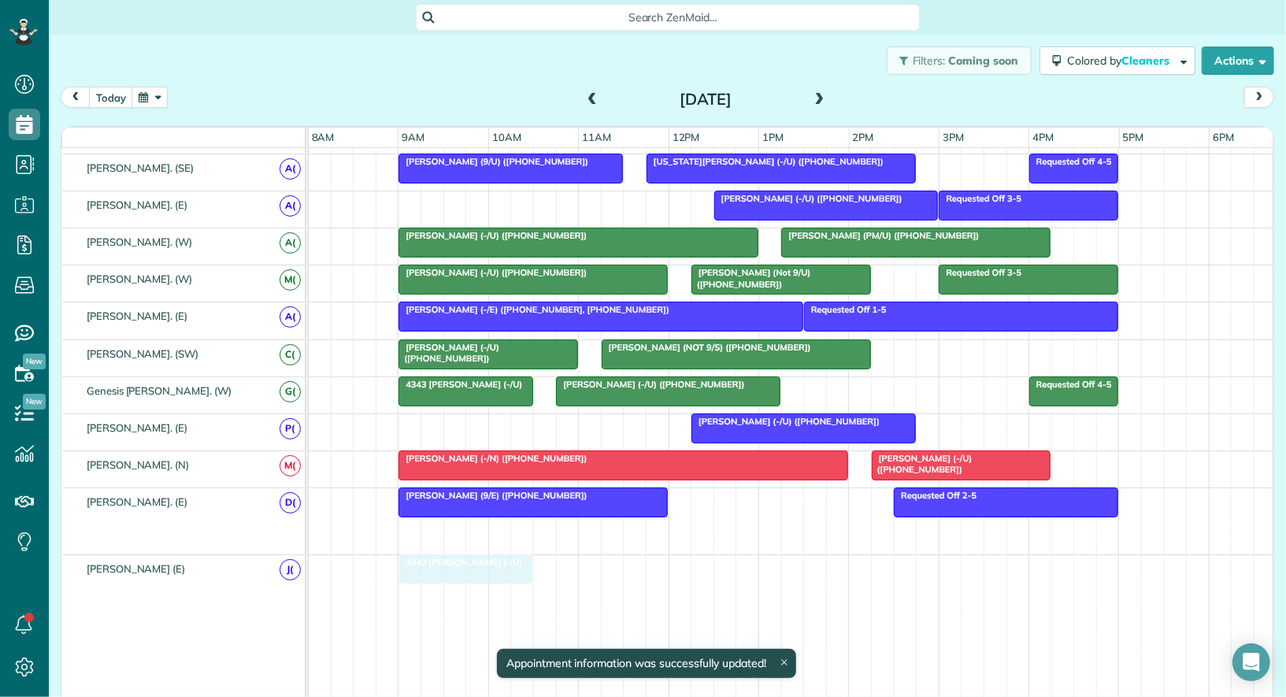
drag, startPoint x: 438, startPoint y: 520, endPoint x: 438, endPoint y: 557, distance: 37.0
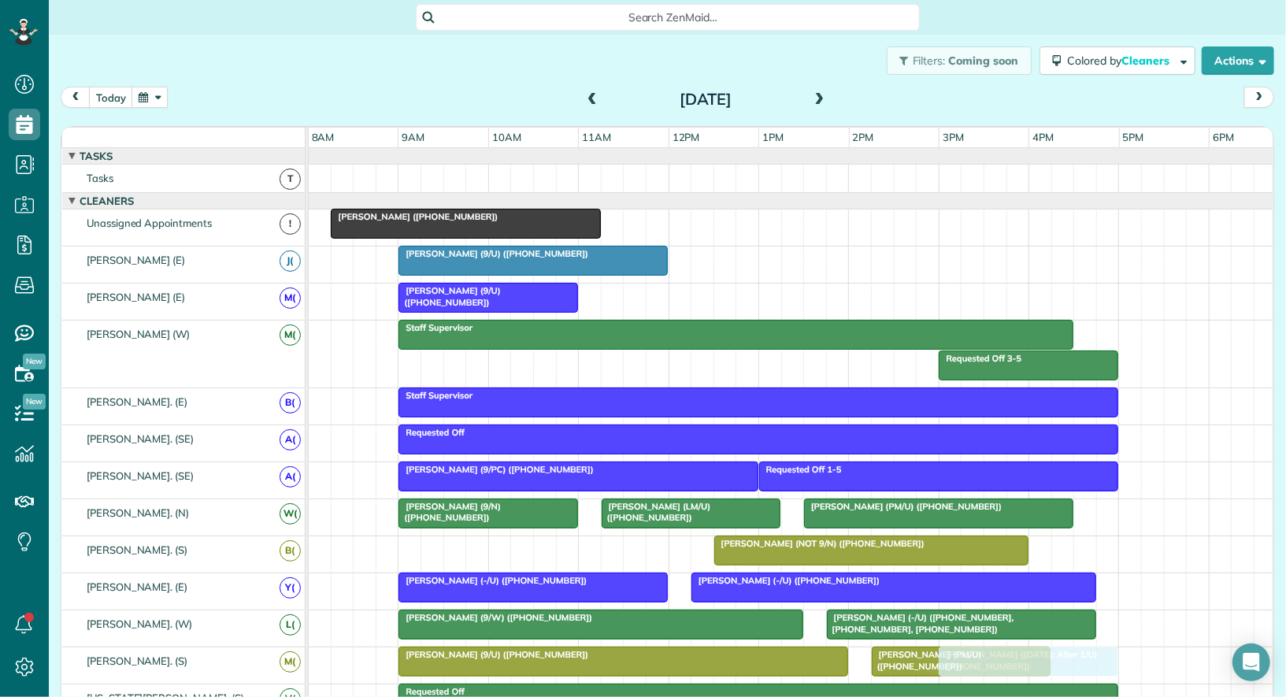
drag, startPoint x: 690, startPoint y: 225, endPoint x: 1012, endPoint y: 652, distance: 534.7
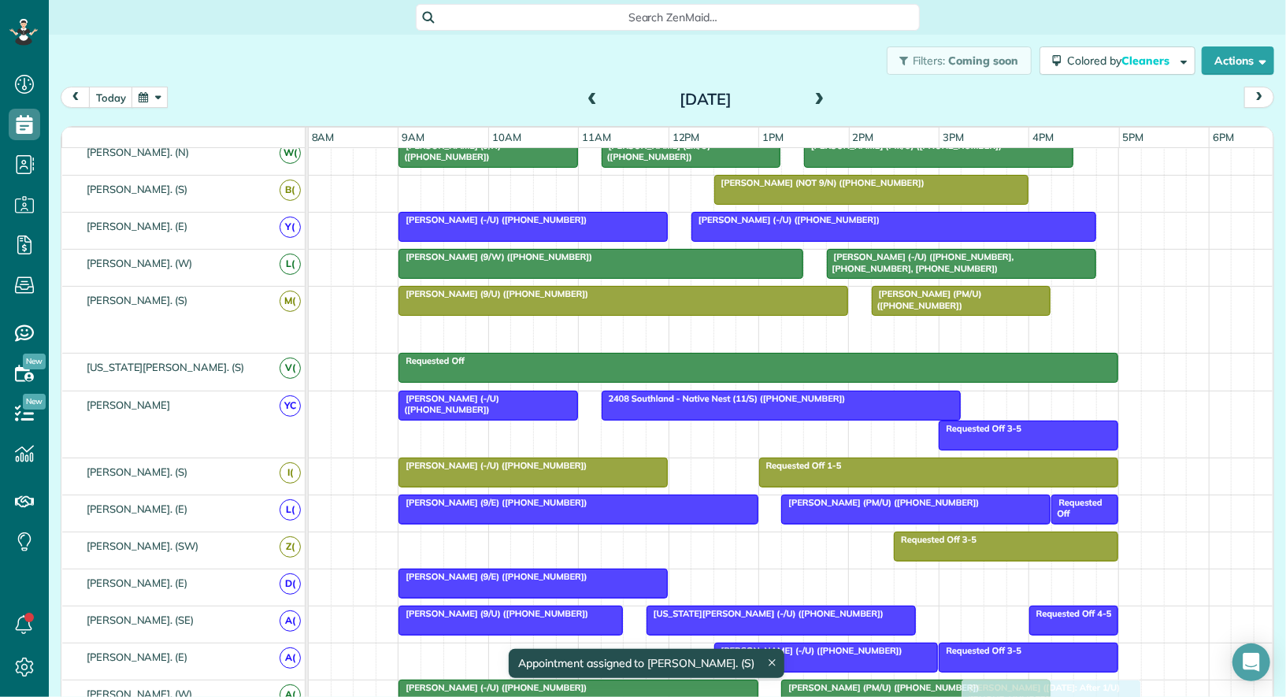
drag, startPoint x: 992, startPoint y: 329, endPoint x: 1007, endPoint y: 677, distance: 348.4
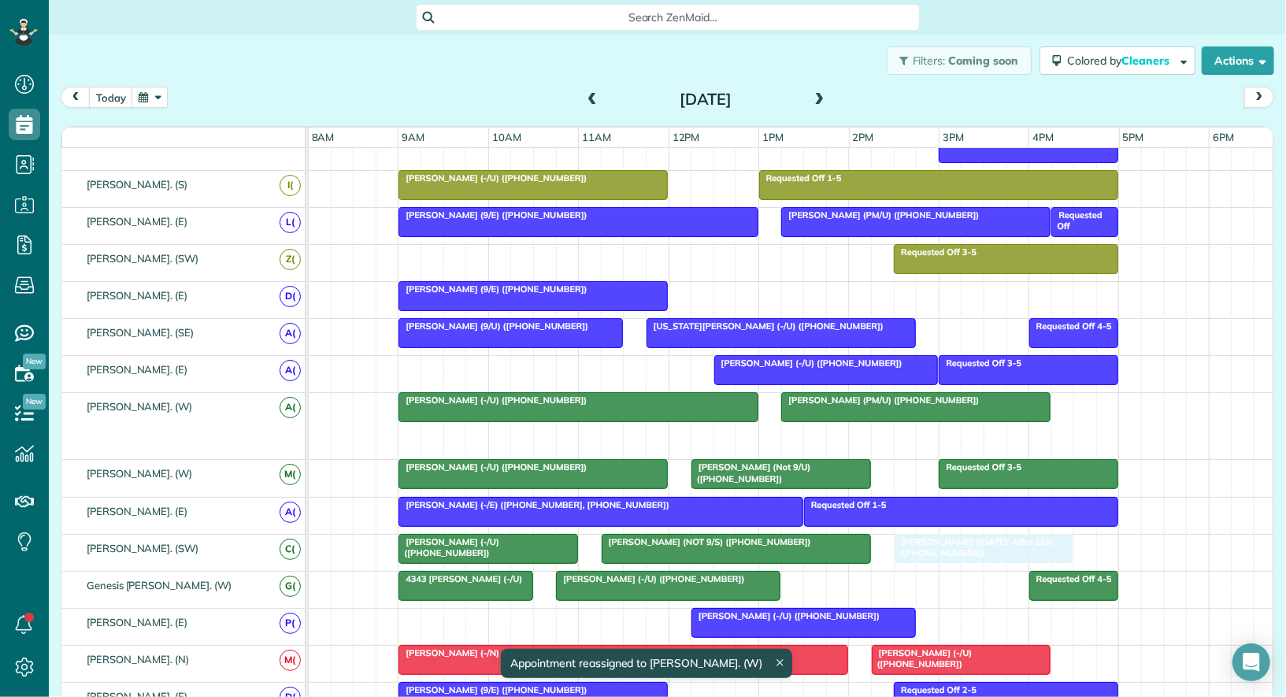
drag, startPoint x: 1036, startPoint y: 426, endPoint x: 973, endPoint y: 531, distance: 122.2
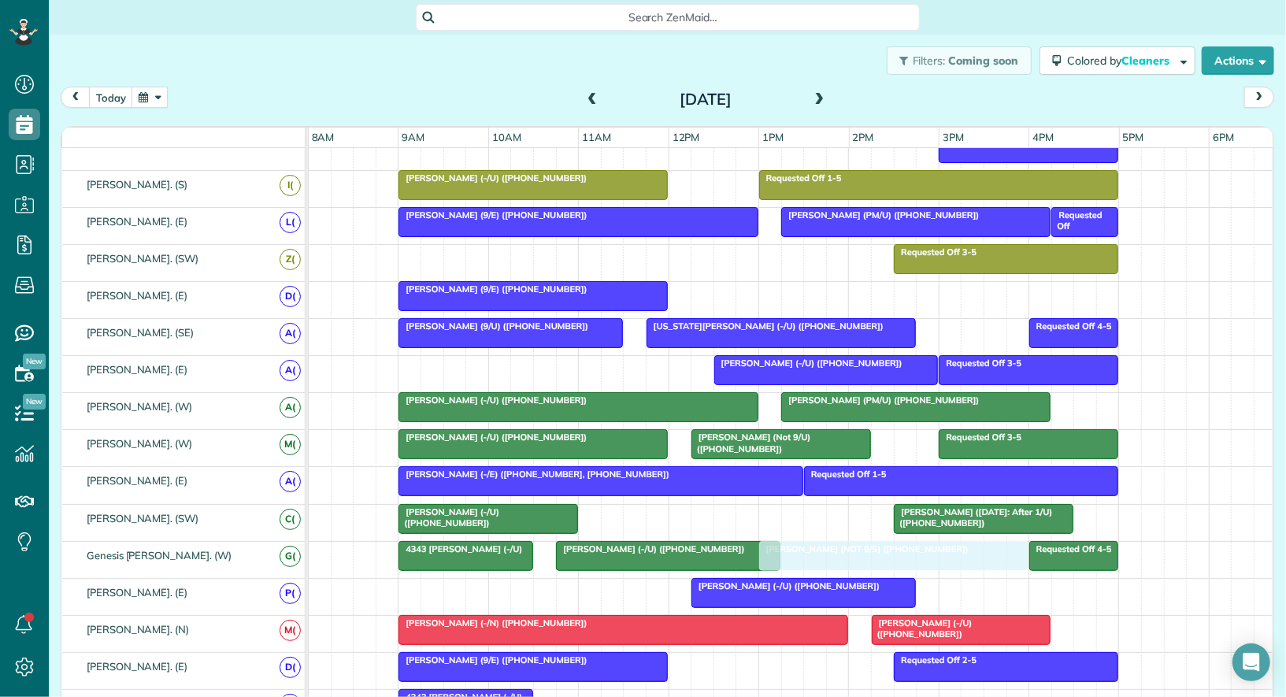
drag, startPoint x: 708, startPoint y: 503, endPoint x: 858, endPoint y: 549, distance: 156.4
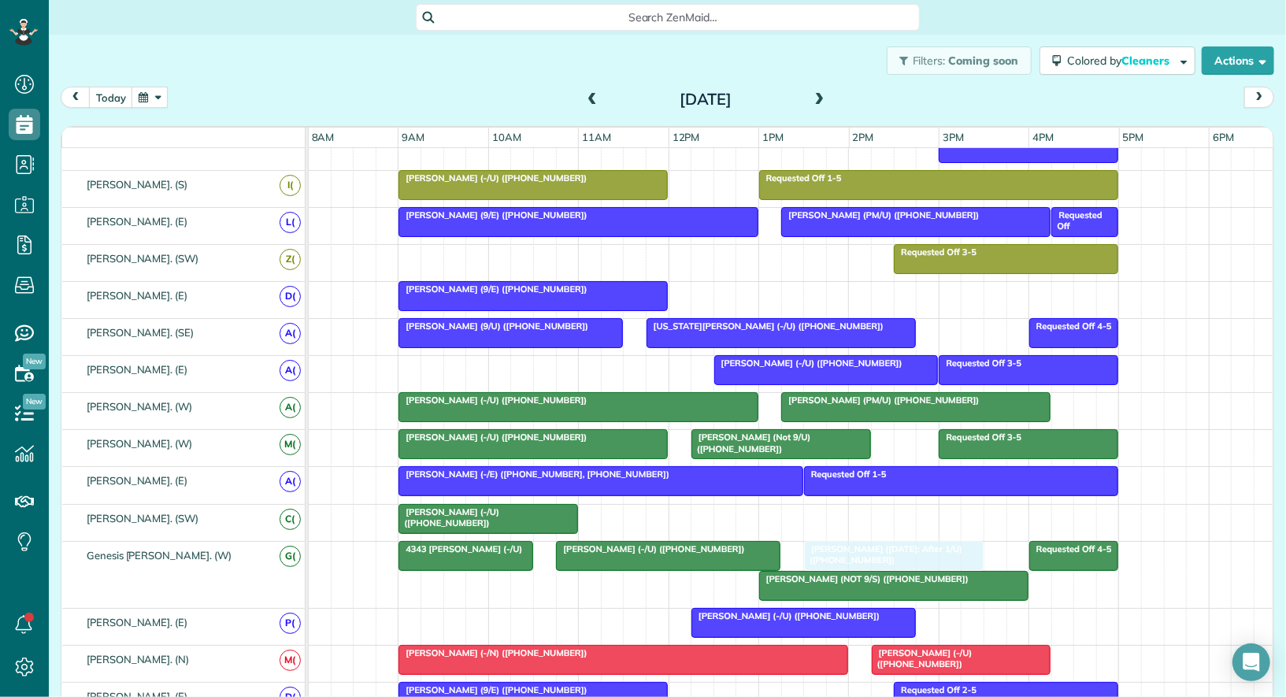
drag, startPoint x: 939, startPoint y: 514, endPoint x: 854, endPoint y: 562, distance: 97.7
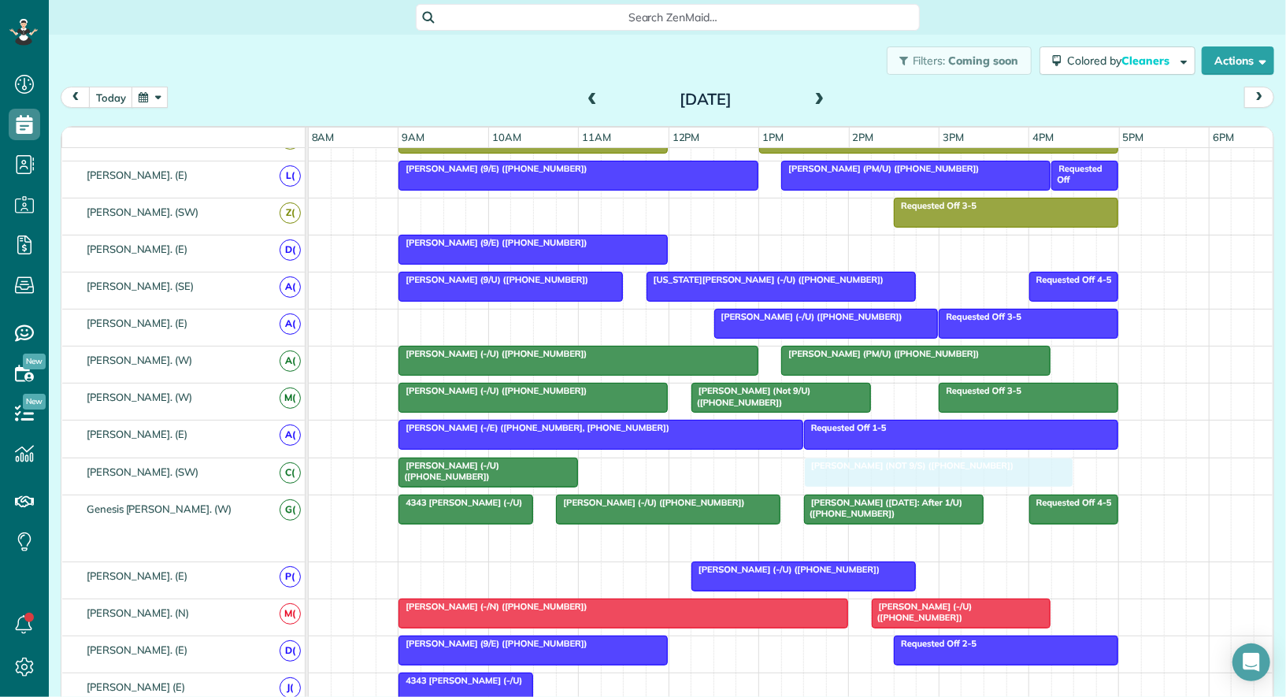
drag, startPoint x: 843, startPoint y: 535, endPoint x: 880, endPoint y: 480, distance: 66.6
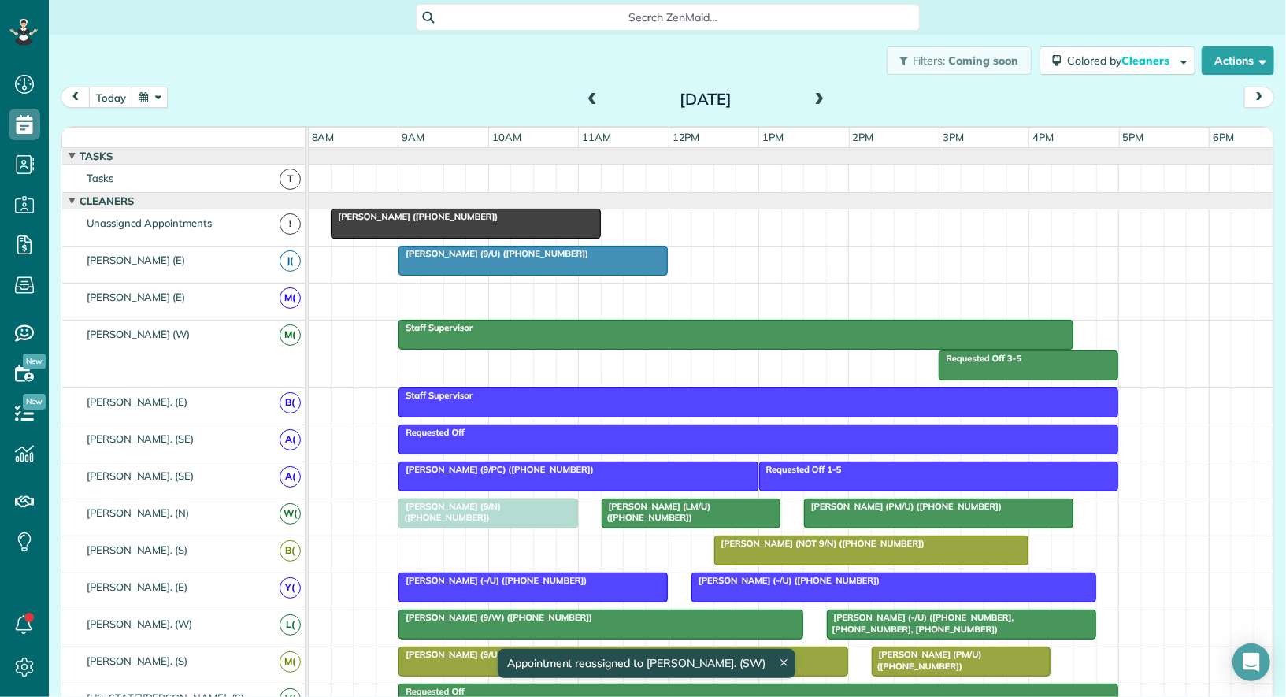
drag, startPoint x: 473, startPoint y: 302, endPoint x: 472, endPoint y: 511, distance: 209.5
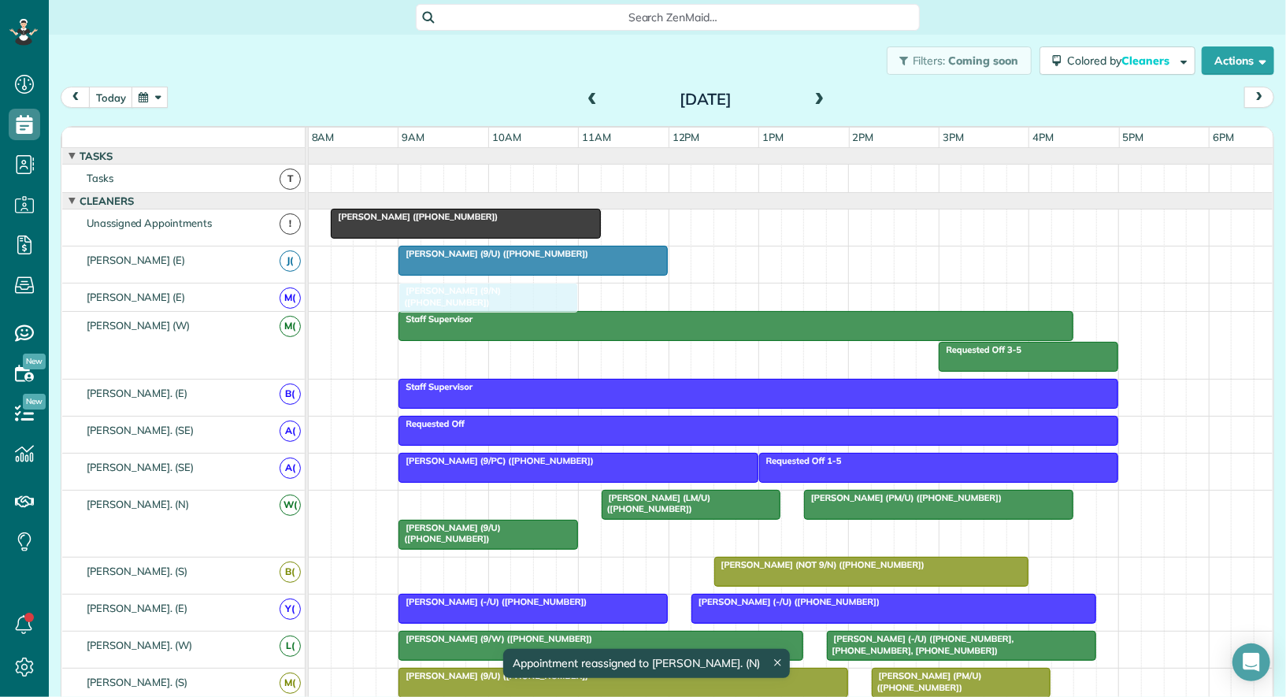
drag, startPoint x: 468, startPoint y: 502, endPoint x: 469, endPoint y: 310, distance: 191.4
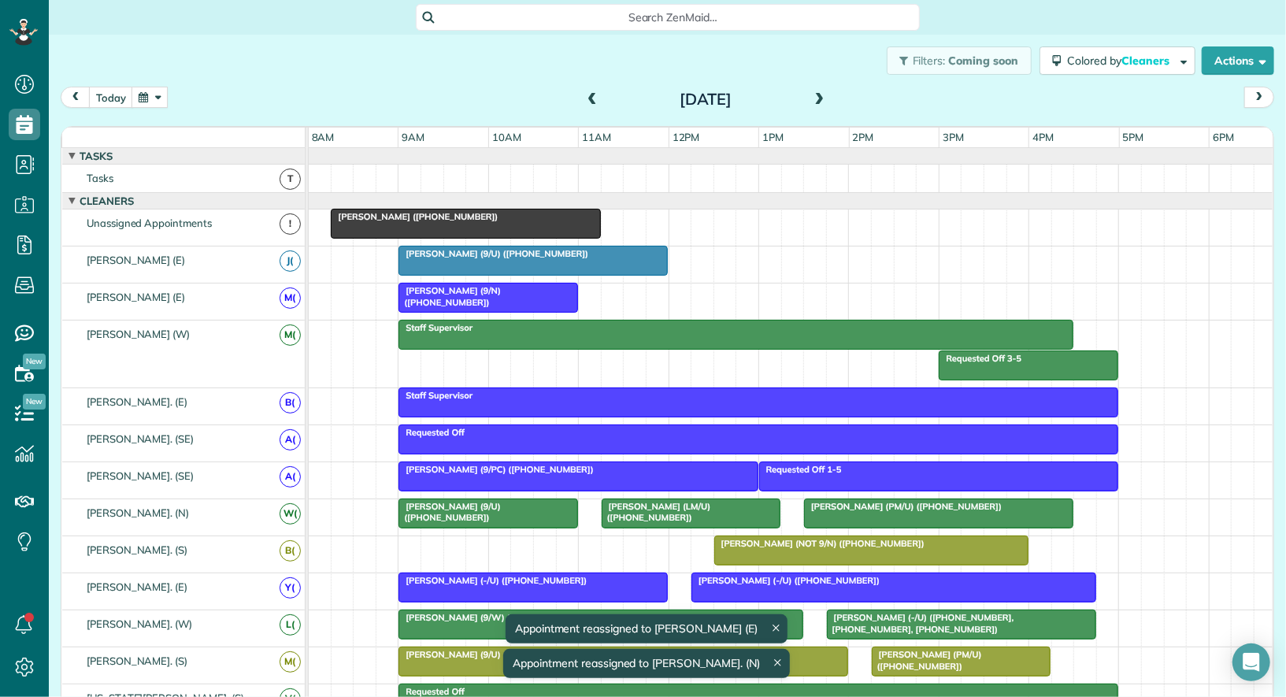
click at [427, 216] on span "Priti Goyani (+12147340503)" at bounding box center [414, 216] width 169 height 11
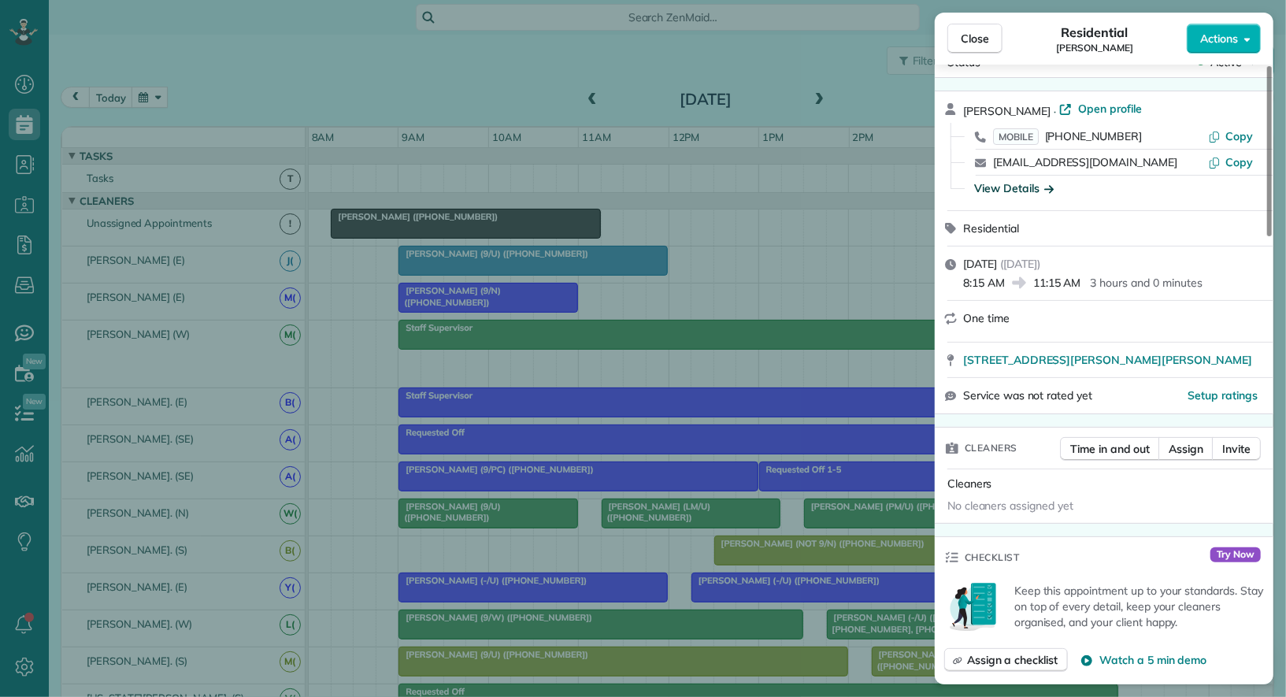
click at [1006, 183] on div "View Details" at bounding box center [1014, 188] width 80 height 16
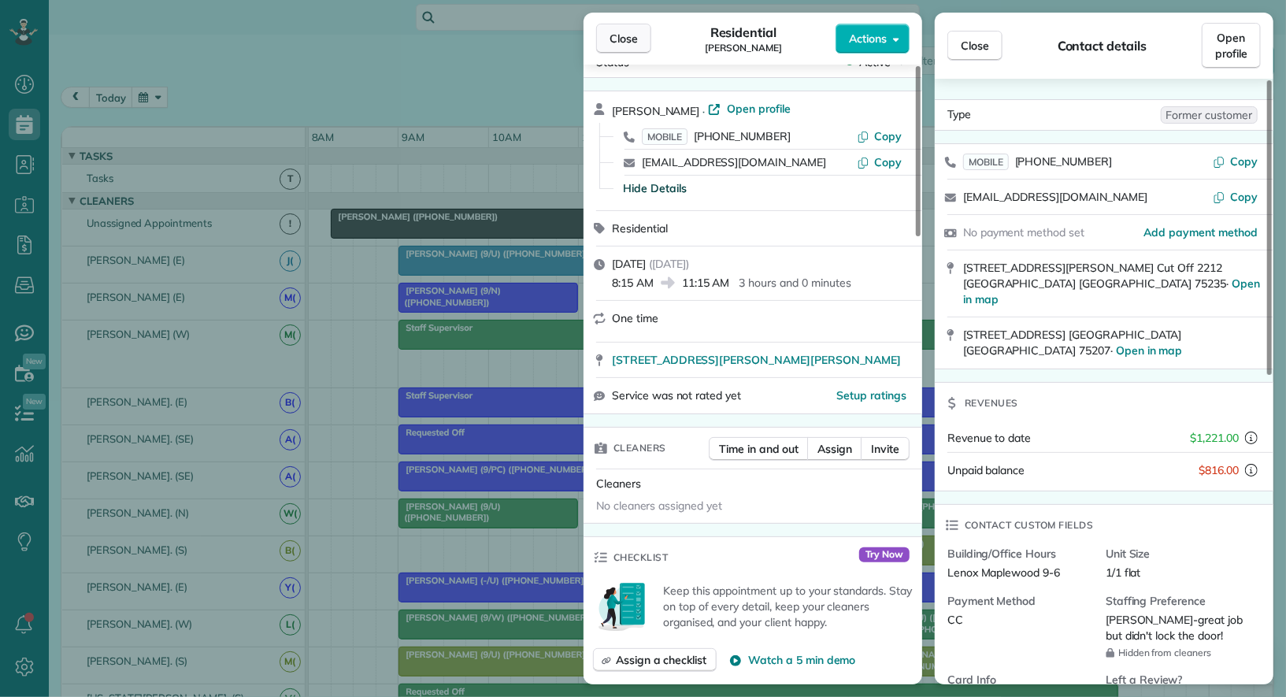
click at [623, 41] on span "Close" at bounding box center [624, 39] width 28 height 16
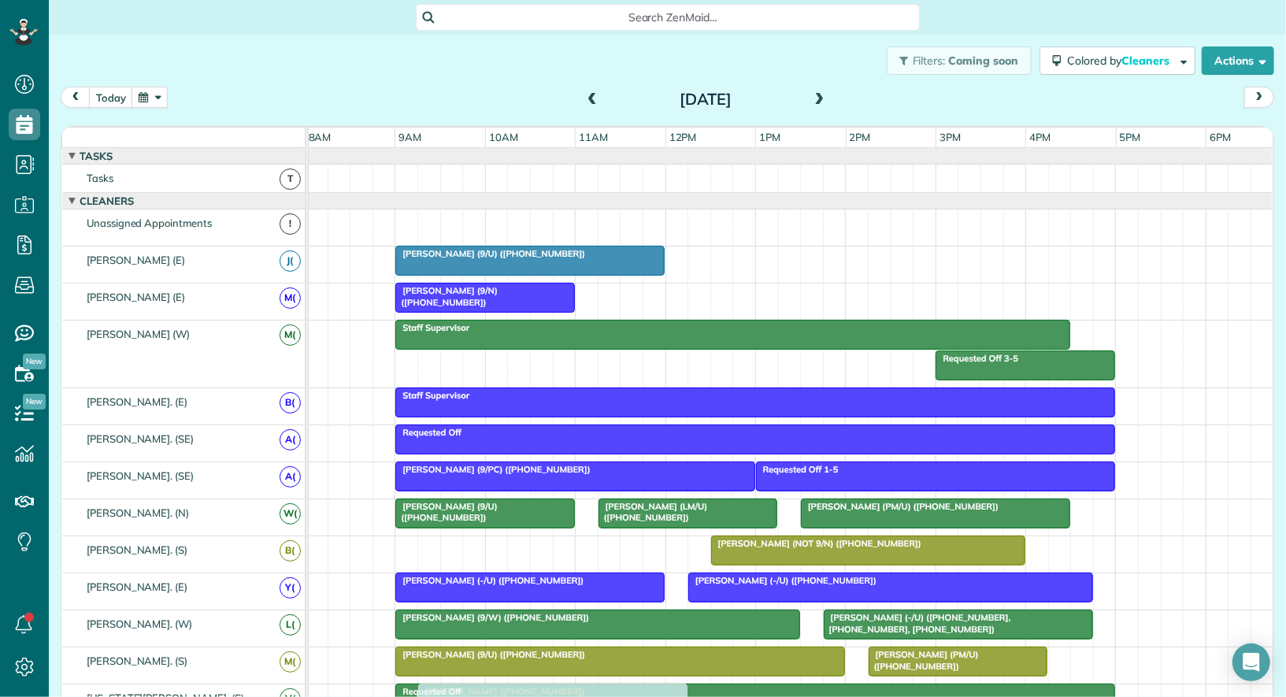
drag, startPoint x: 432, startPoint y: 229, endPoint x: 552, endPoint y: 697, distance: 482.8
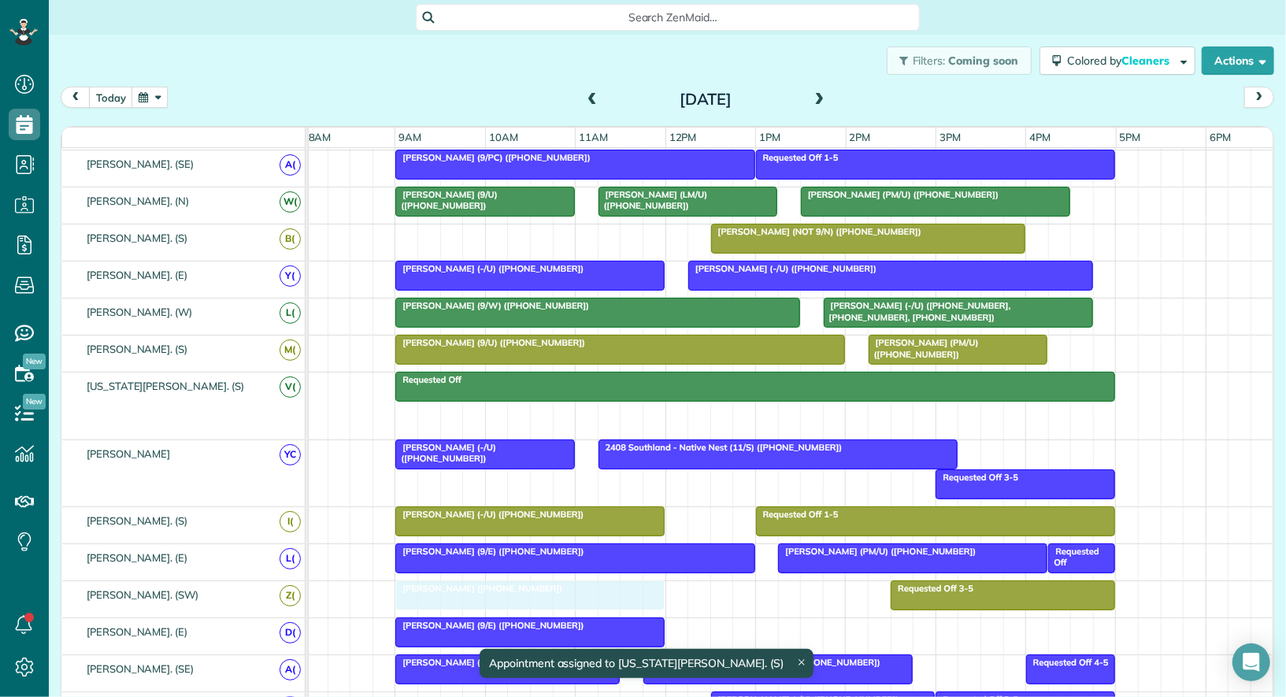
drag, startPoint x: 471, startPoint y: 412, endPoint x: 453, endPoint y: 587, distance: 176.5
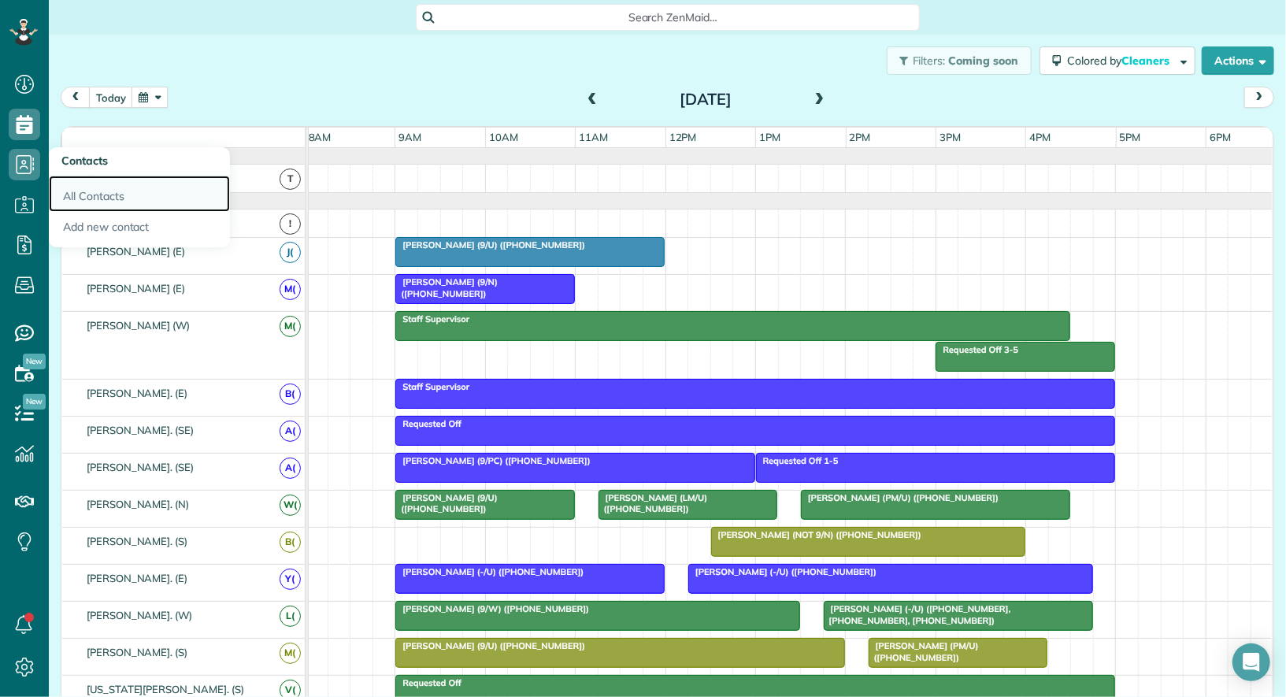
click at [78, 199] on link "All Contacts" at bounding box center [139, 194] width 181 height 36
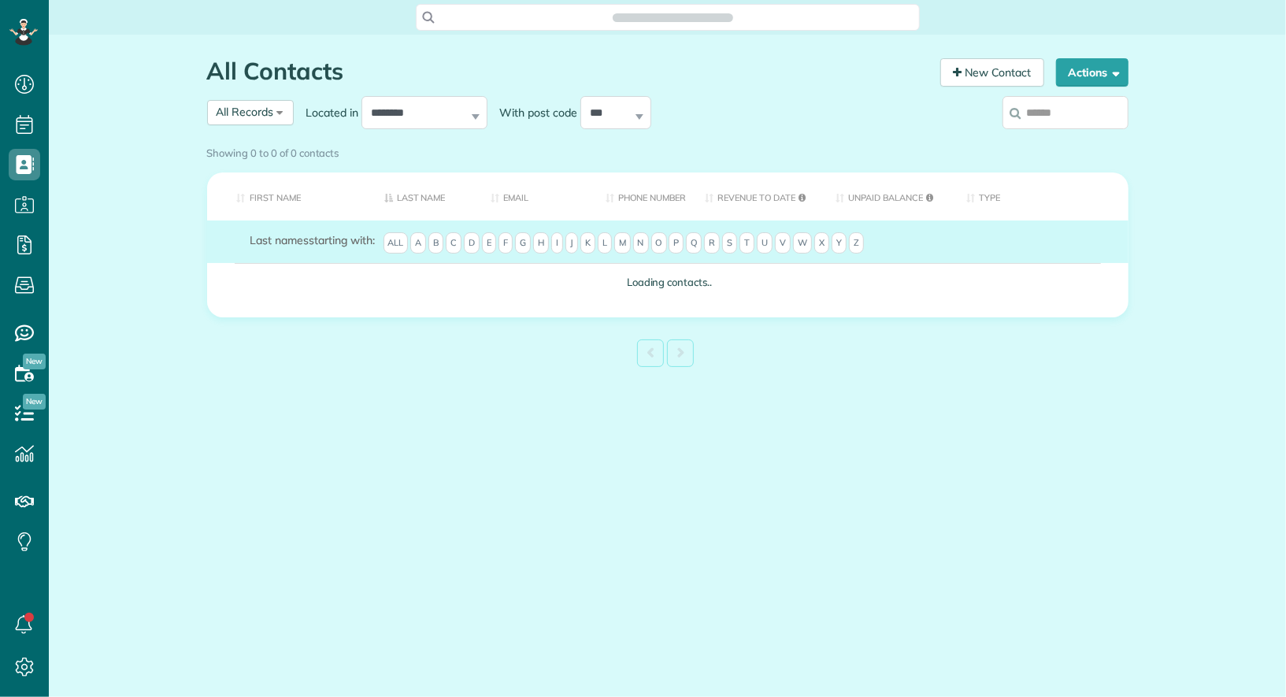
scroll to position [6, 6]
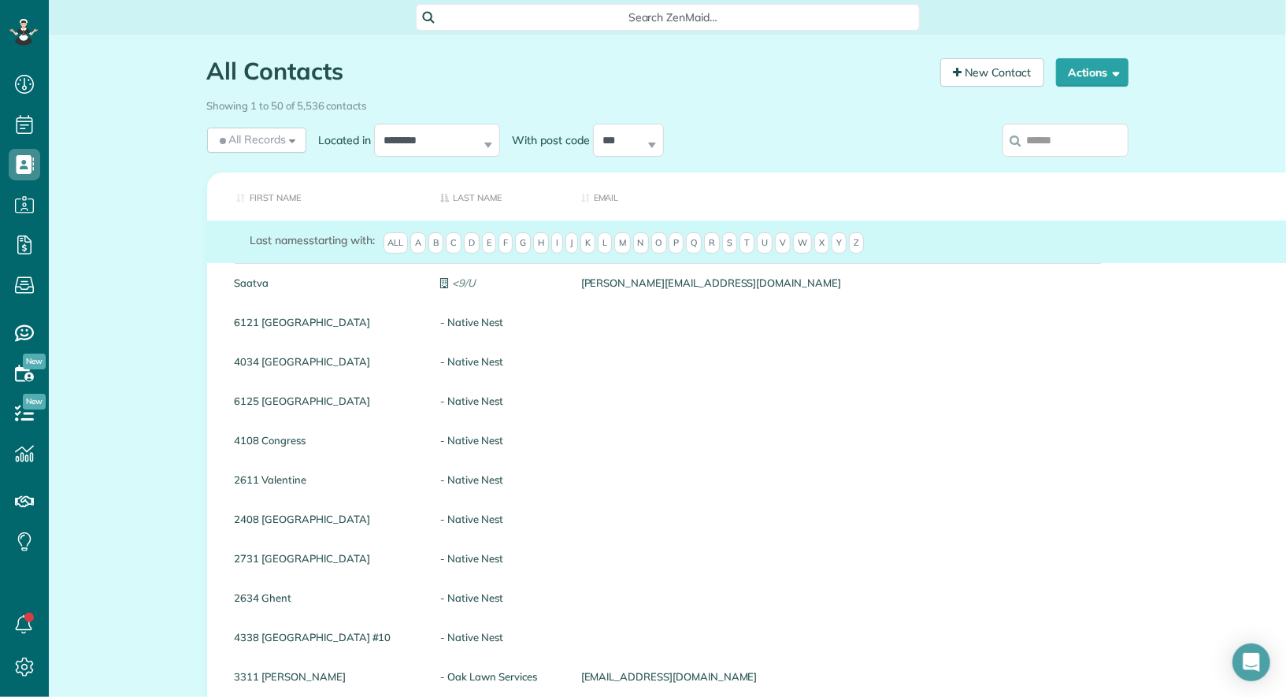
click at [1064, 143] on input "search" at bounding box center [1065, 140] width 126 height 33
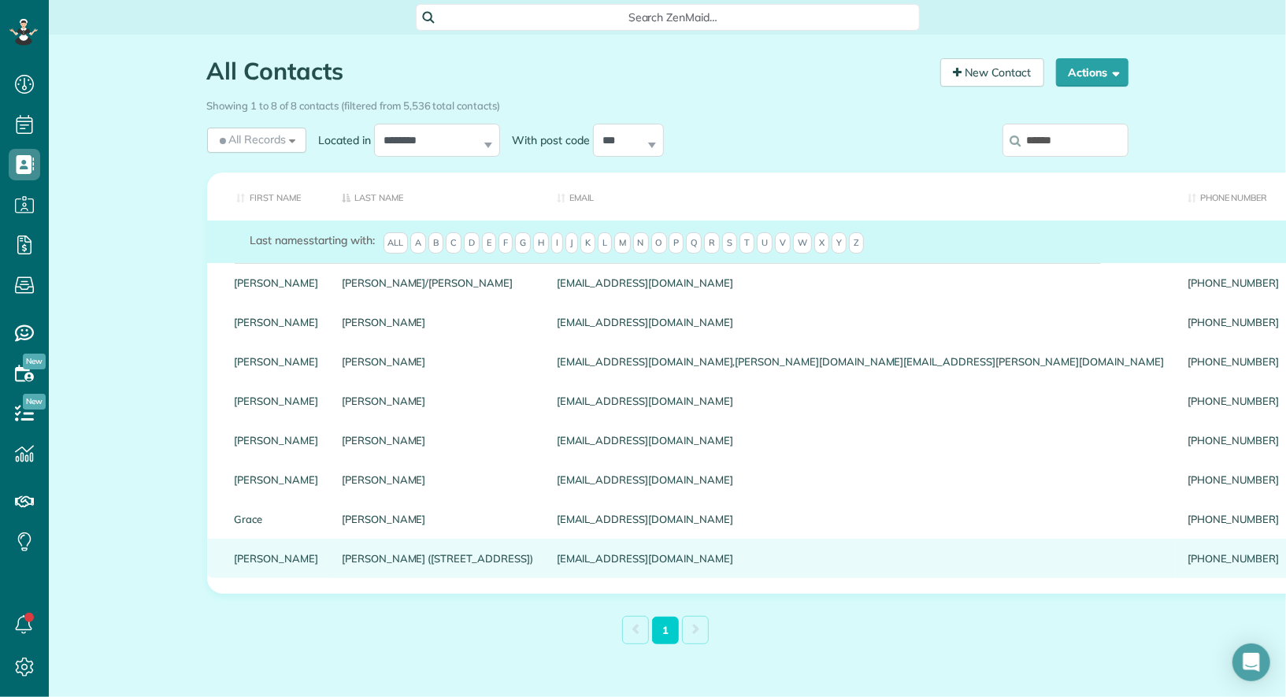
type input "******"
click at [251, 564] on link "Alex" at bounding box center [277, 558] width 84 height 11
